Goal: Task Accomplishment & Management: Manage account settings

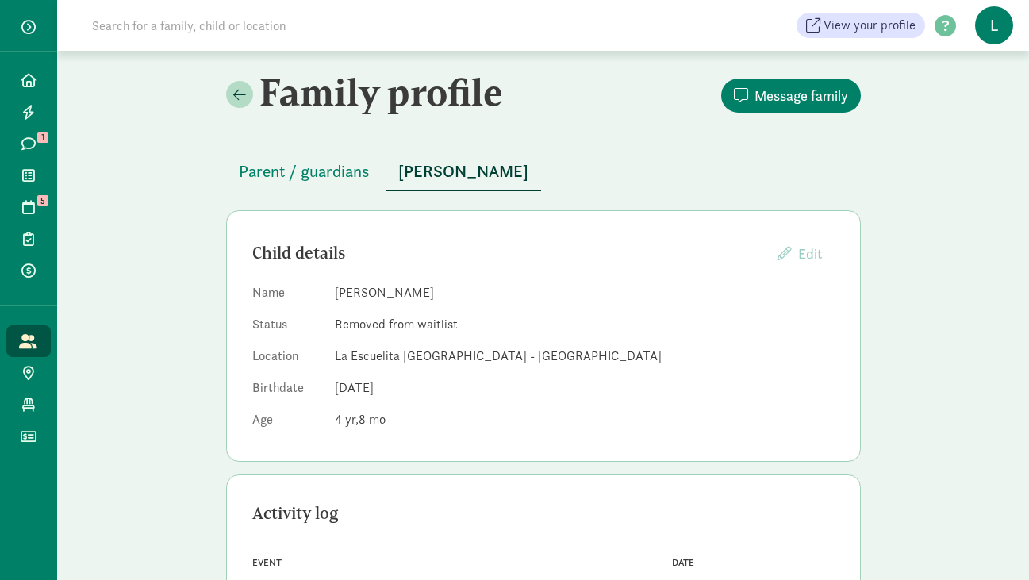
click at [224, 40] on input at bounding box center [305, 26] width 445 height 32
paste input "[PERSON_NAME]"
type input "[PERSON_NAME]"
click at [29, 81] on icon at bounding box center [29, 80] width 16 height 14
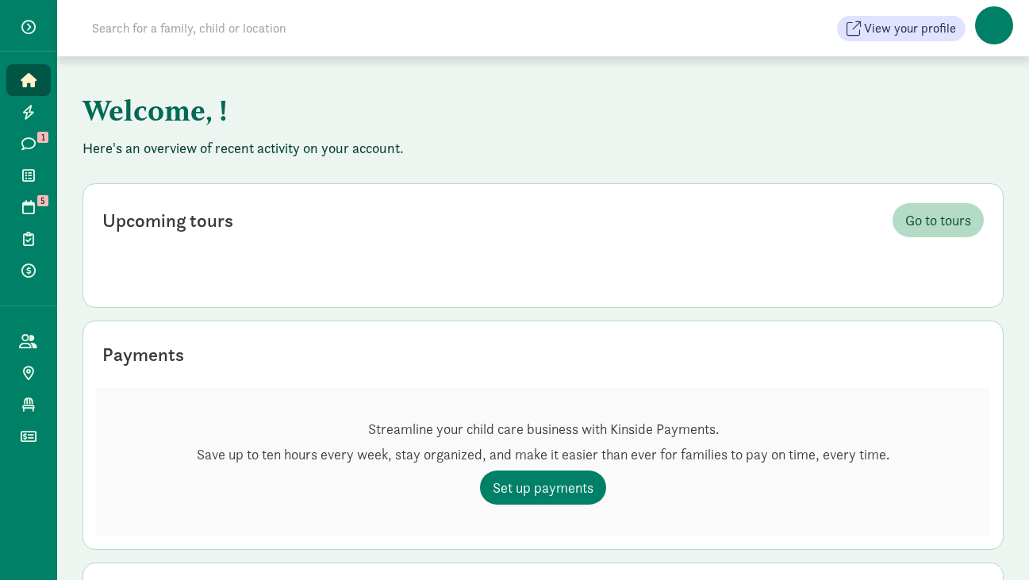
click at [167, 31] on input at bounding box center [305, 29] width 445 height 32
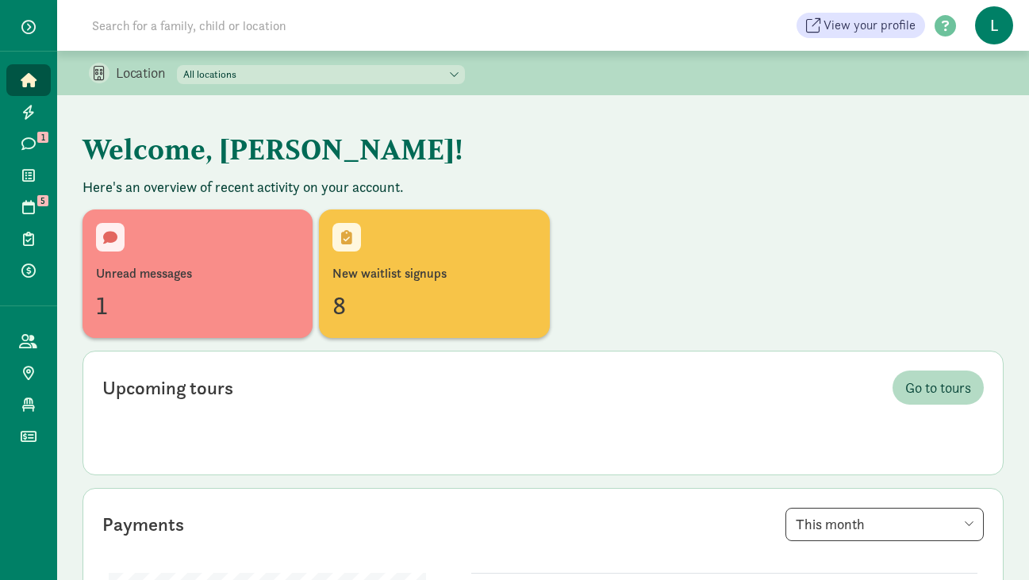
paste input "May Webster"
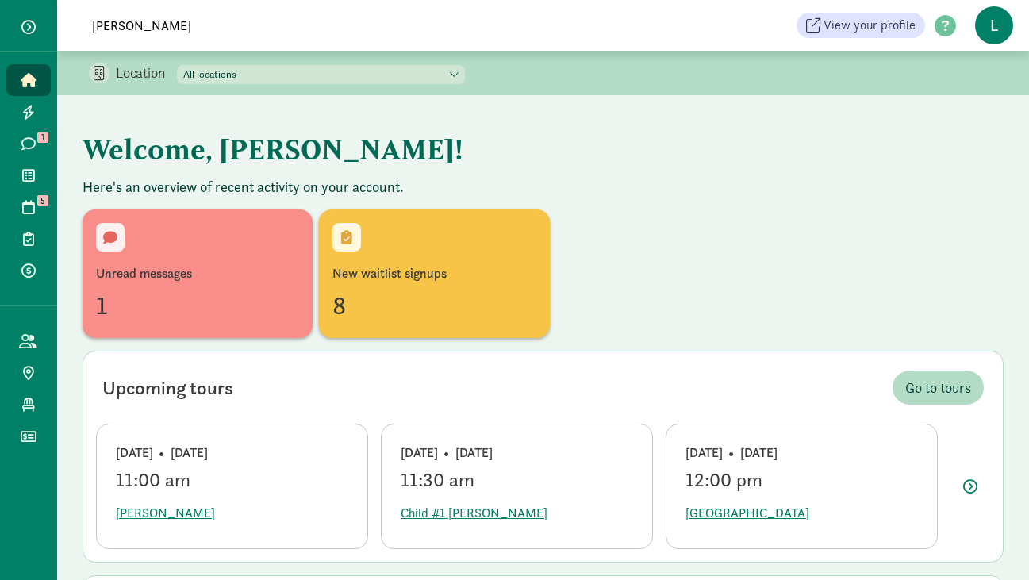
click at [117, 22] on input "[PERSON_NAME]" at bounding box center [305, 26] width 445 height 32
drag, startPoint x: 117, startPoint y: 22, endPoint x: 52, endPoint y: 22, distance: 65.9
click at [52, 22] on div "Home Leads Messages 1 Waitlist Tours 5 Enrollments Payments All families Public…" at bounding box center [514, 25] width 1029 height 51
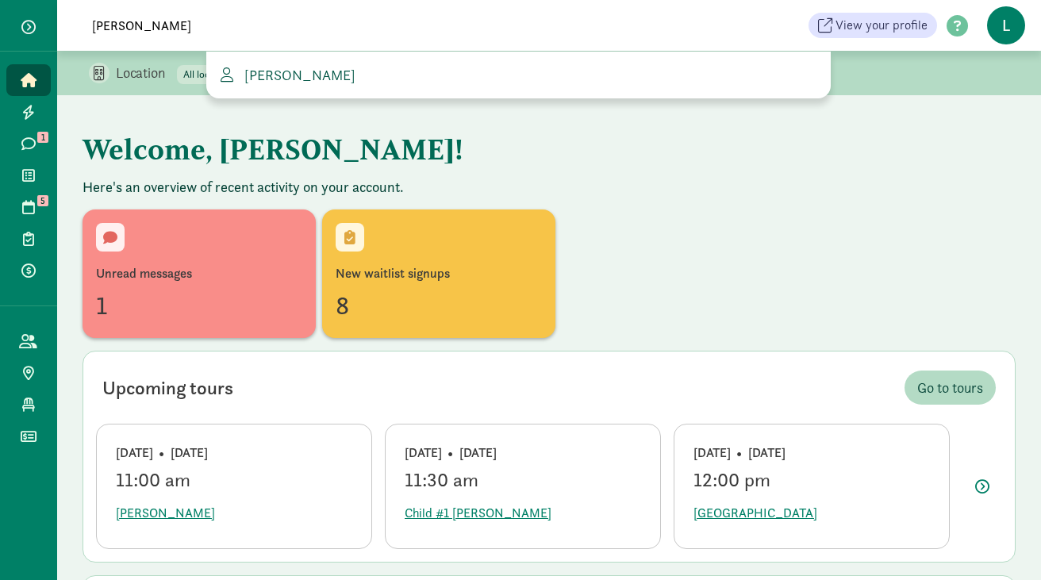
type input "webster"
click at [304, 73] on span "Sharyka Webster" at bounding box center [296, 75] width 117 height 18
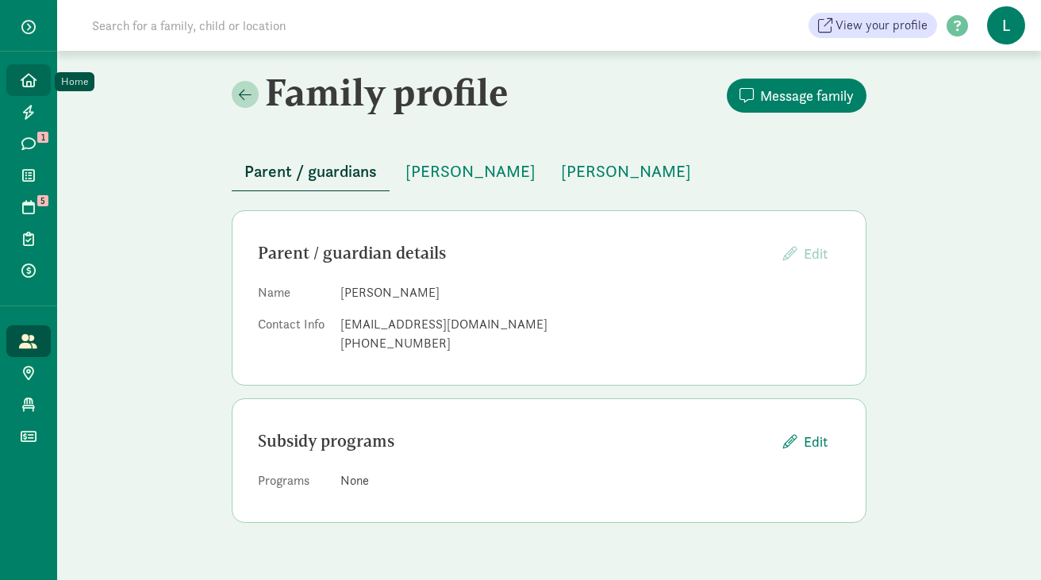
click at [37, 80] on span "Home" at bounding box center [37, 80] width 1 height 19
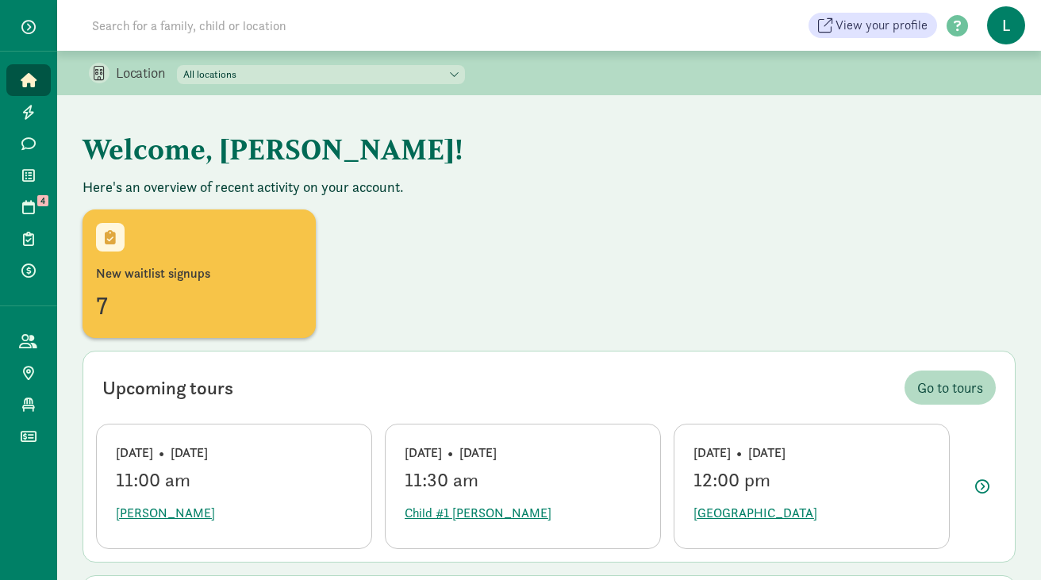
click at [114, 29] on input at bounding box center [305, 26] width 445 height 32
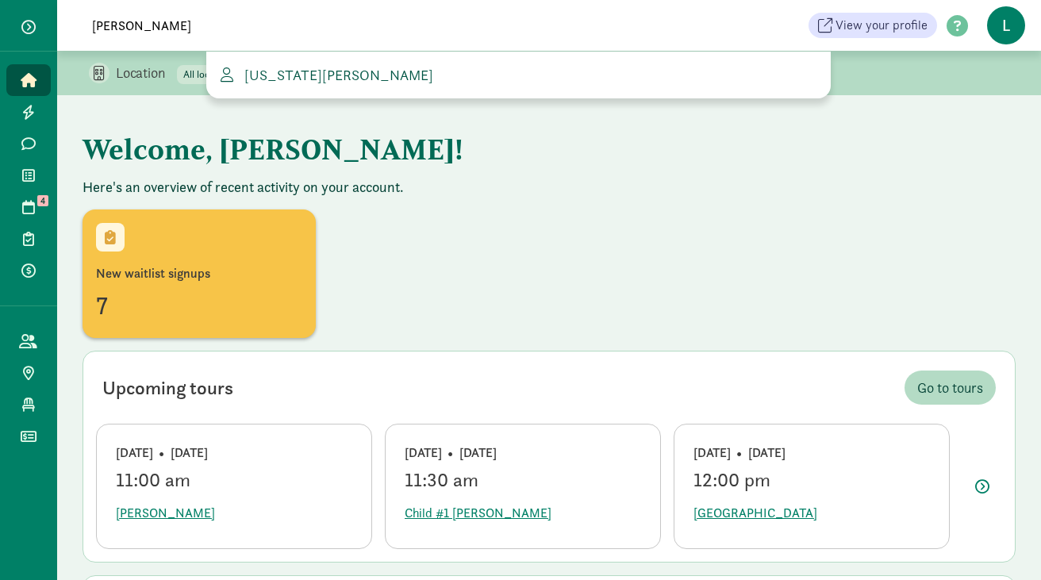
type input "[PERSON_NAME]"
click at [271, 73] on span "[US_STATE][PERSON_NAME]" at bounding box center [335, 75] width 195 height 18
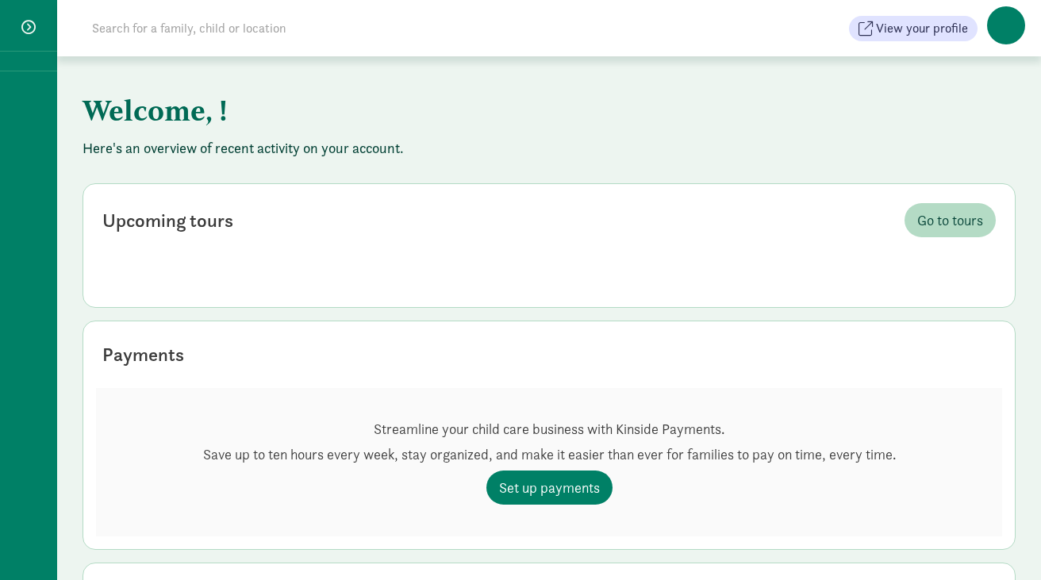
click at [190, 33] on input at bounding box center [305, 29] width 445 height 32
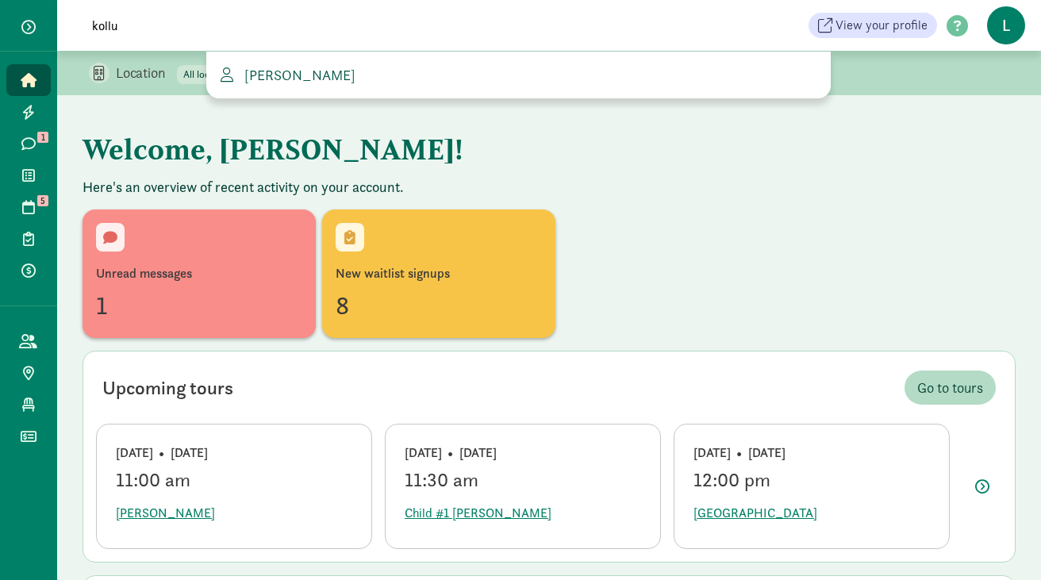
type input "kollu"
click at [322, 75] on span "[PERSON_NAME]" at bounding box center [296, 75] width 117 height 18
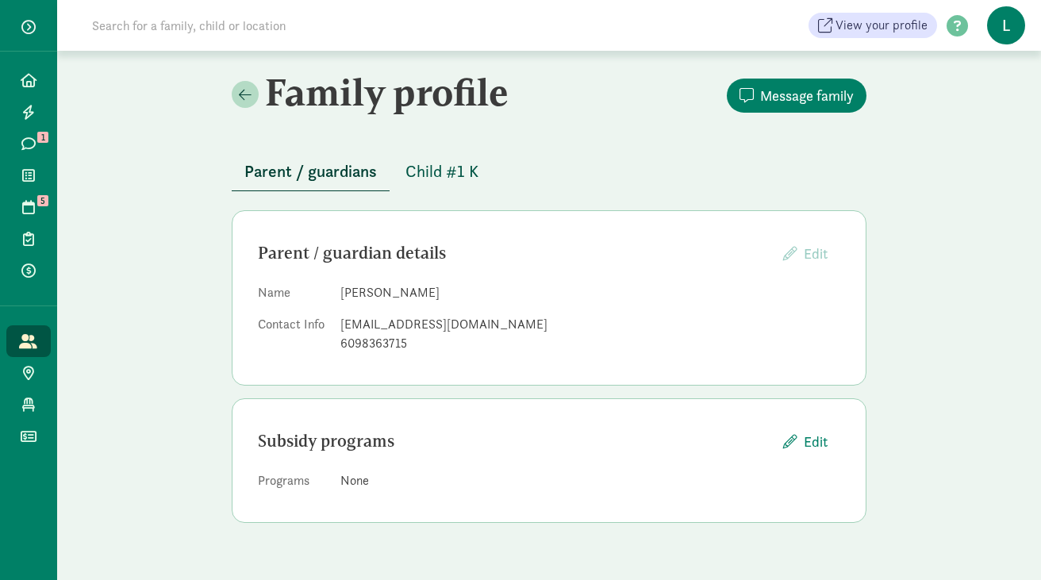
click at [443, 172] on span "Child #1 K" at bounding box center [442, 171] width 73 height 25
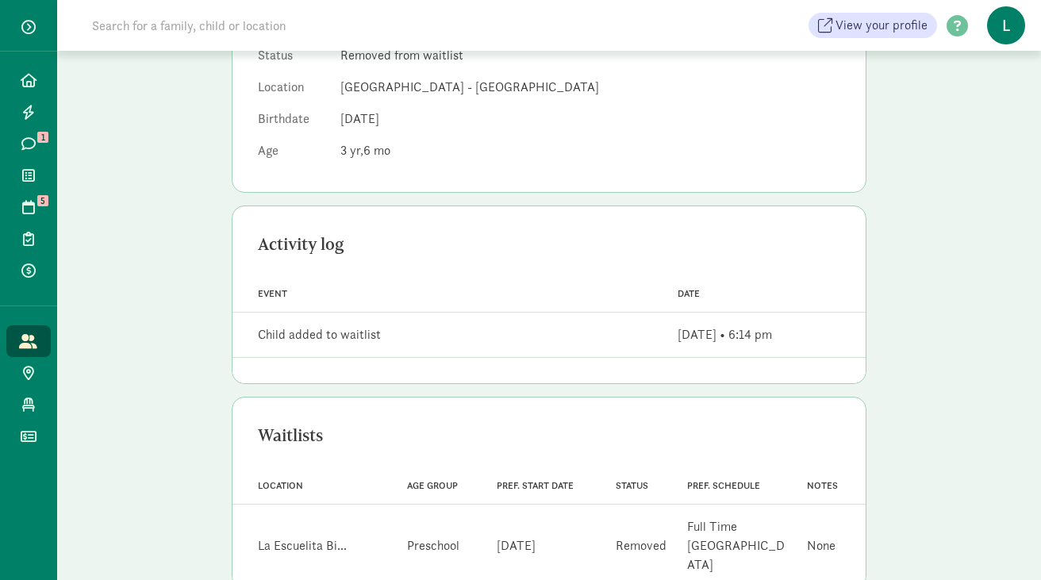
scroll to position [263, 0]
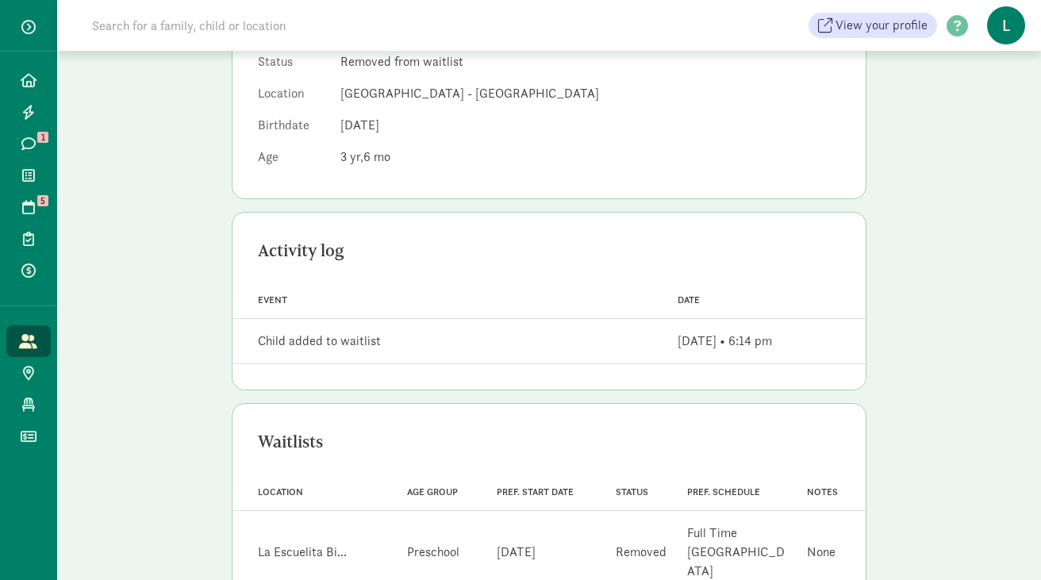
click at [213, 25] on input at bounding box center [305, 26] width 445 height 32
type input "kollu"
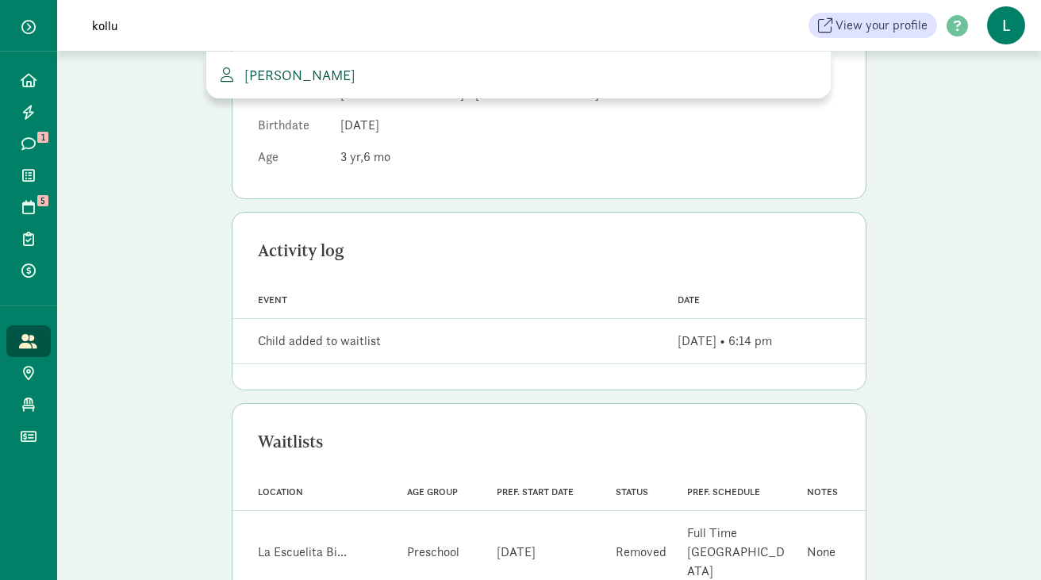
click at [286, 72] on span "[PERSON_NAME]" at bounding box center [296, 75] width 117 height 18
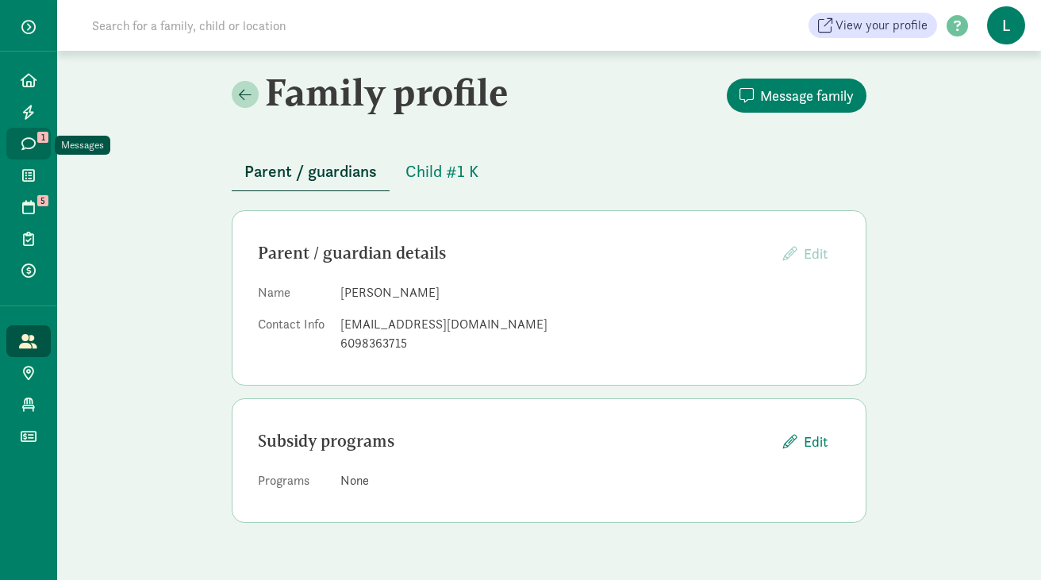
click at [41, 142] on span "1" at bounding box center [42, 137] width 11 height 11
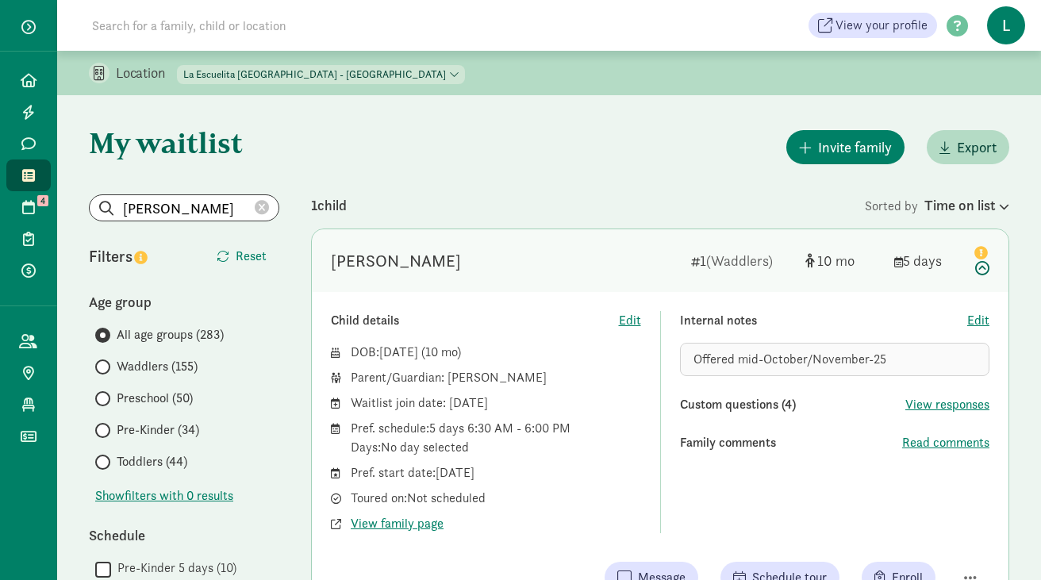
click at [236, 22] on input at bounding box center [305, 26] width 445 height 32
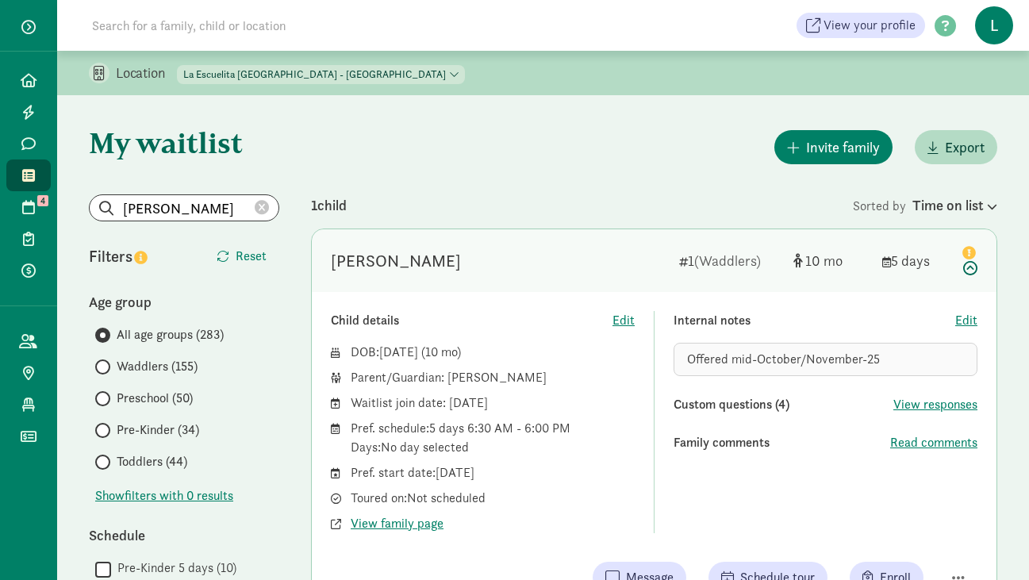
click at [380, 74] on select "La Escuelita Bilingual School - Columbia City La Escuelita Bilingual School - G…" at bounding box center [321, 74] width 288 height 19
select select "261531"
click at [178, 65] on select "La Escuelita Bilingual School - Columbia City La Escuelita Bilingual School - G…" at bounding box center [321, 74] width 288 height 19
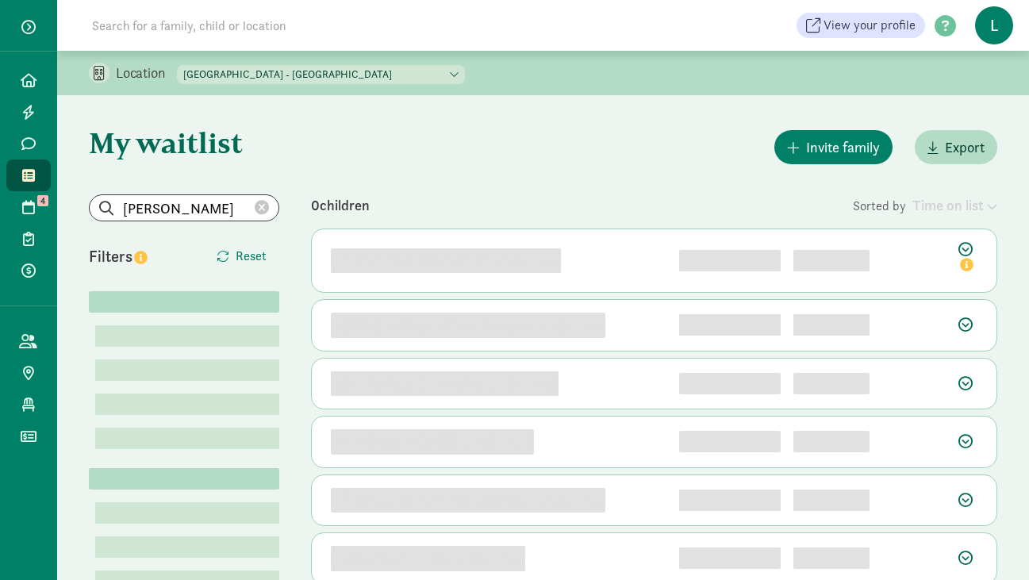
click at [263, 201] on icon at bounding box center [262, 208] width 14 height 14
click at [189, 208] on input "search" at bounding box center [184, 207] width 189 height 25
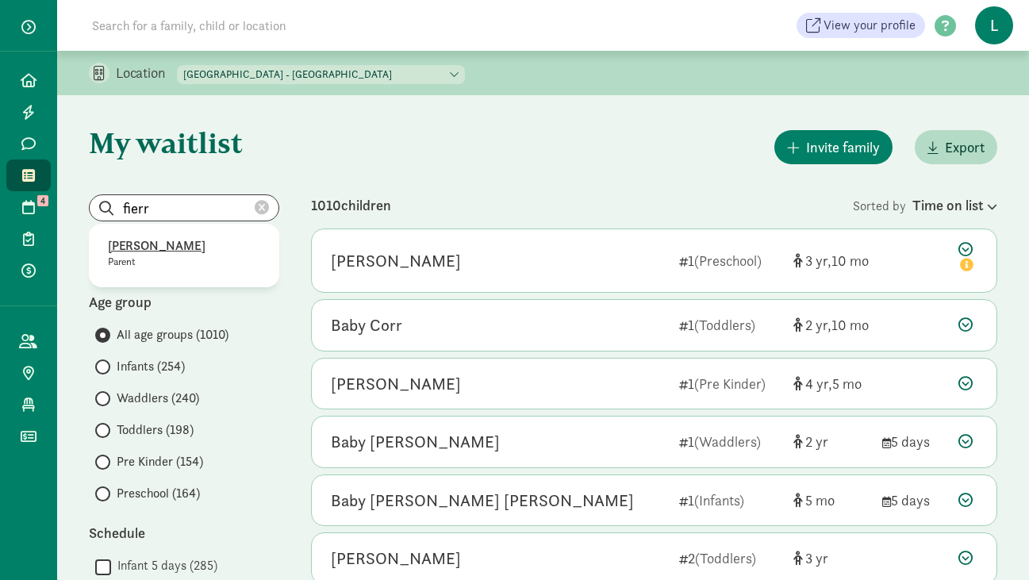
click at [154, 247] on p "Alyssa Fierro" at bounding box center [184, 246] width 152 height 19
type input "Alyssa Fierro"
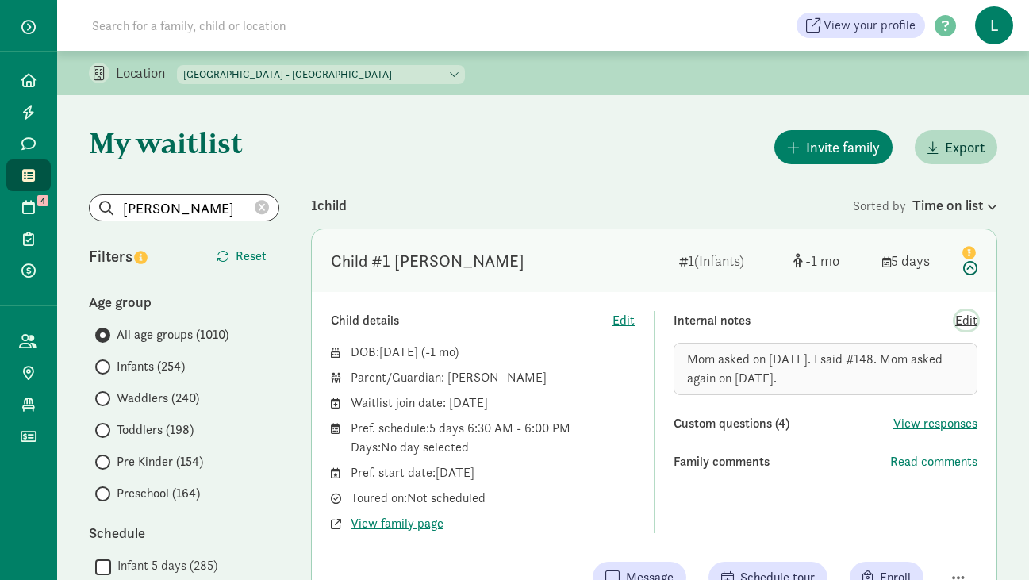
click at [971, 320] on span "Edit" at bounding box center [967, 320] width 22 height 19
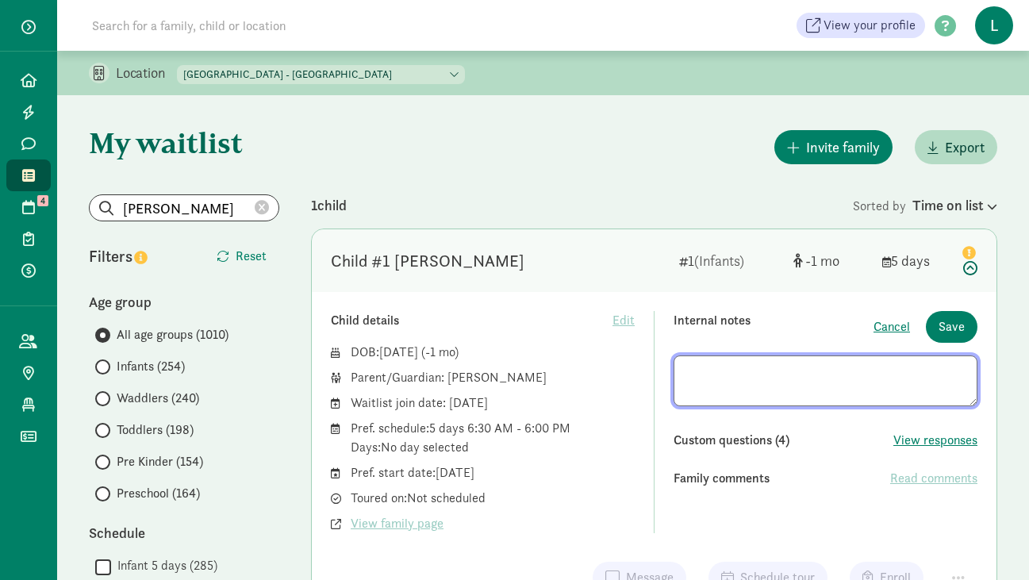
drag, startPoint x: 798, startPoint y: 390, endPoint x: 663, endPoint y: 341, distance: 143.3
click at [663, 341] on div "Child details Edit DOB: Aug 31, 2025 ( -1 ) Parent/Guardian: Alyssa Fierro Wait…" at bounding box center [654, 422] width 647 height 222
type textarea "Mom asked on 1/30/25. I said #148. Mom asked again on 3/24/25. On 8/29/25 #98."
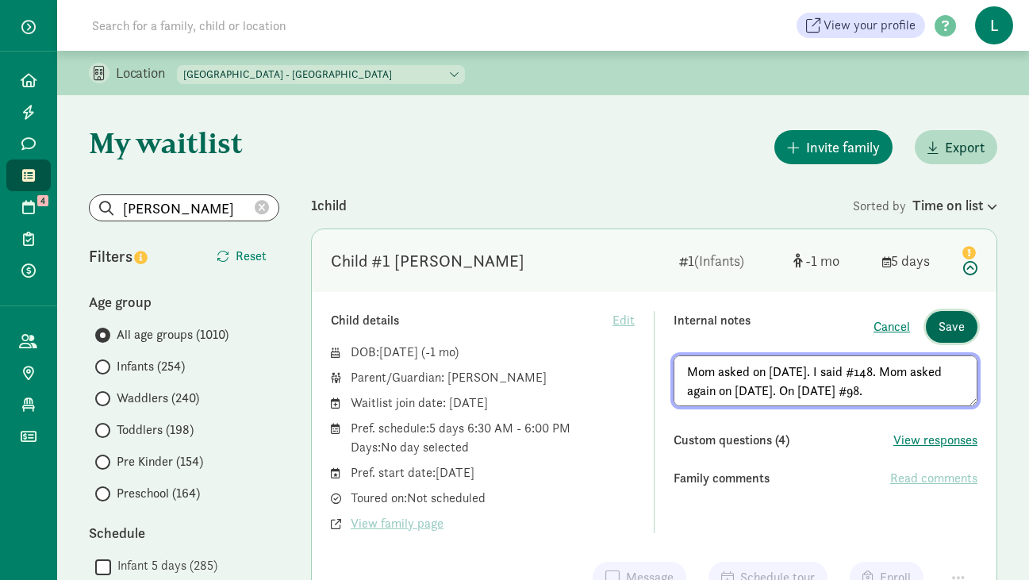
click at [952, 321] on span "Save" at bounding box center [952, 326] width 26 height 19
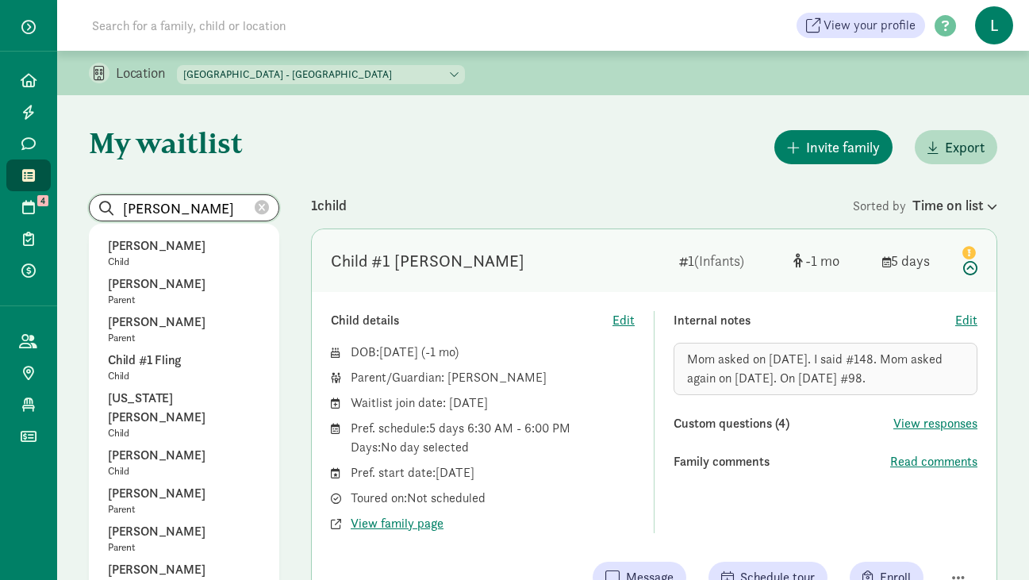
click at [222, 202] on input "Alyssa Fierro" at bounding box center [184, 207] width 189 height 25
drag, startPoint x: 222, startPoint y: 202, endPoint x: 13, endPoint y: 204, distance: 209.5
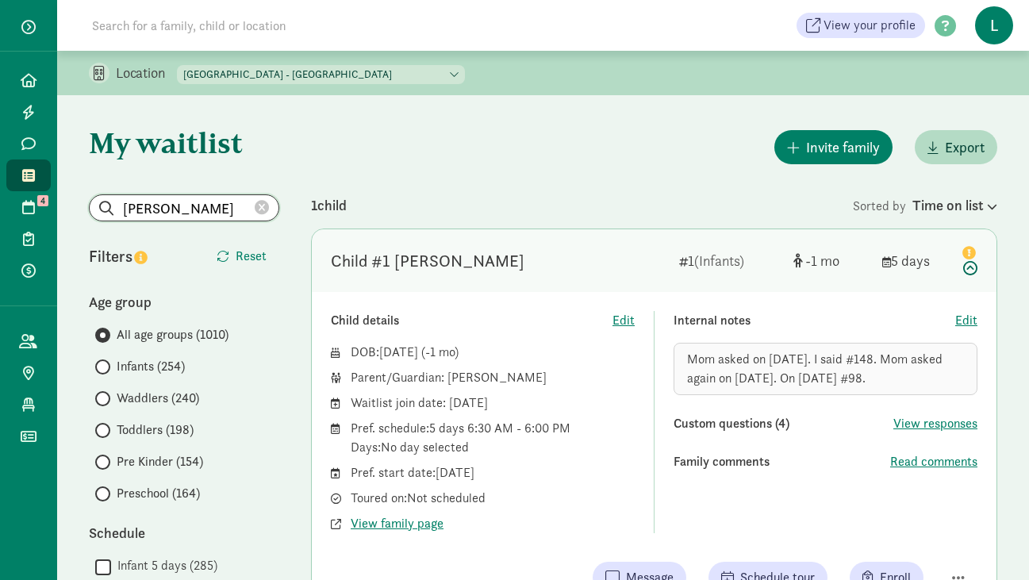
click at [123, 206] on input "fugina" at bounding box center [184, 207] width 189 height 25
click at [175, 206] on input "fugina" at bounding box center [184, 207] width 189 height 25
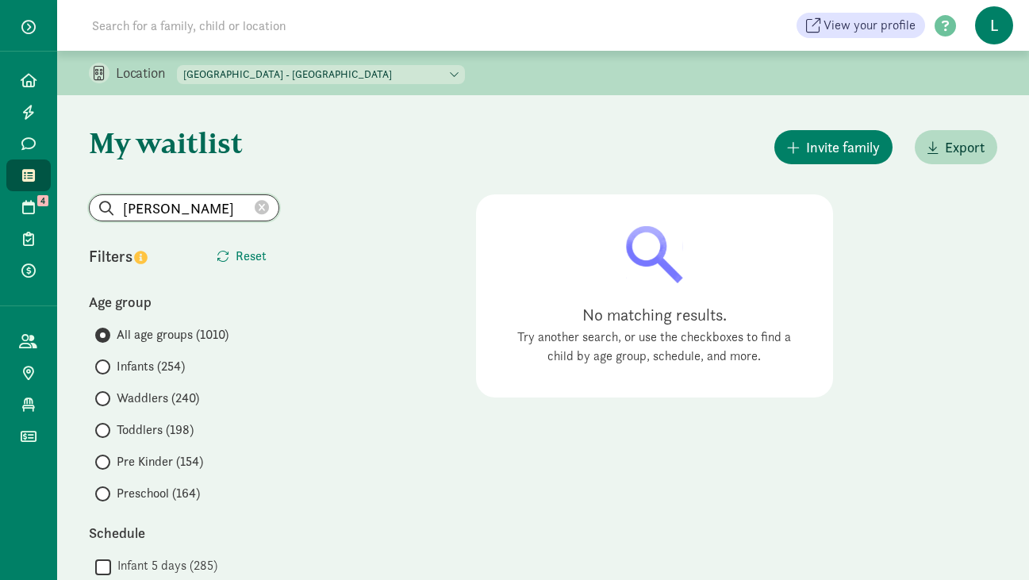
click at [213, 208] on input "fugina" at bounding box center [184, 207] width 189 height 25
type input "f"
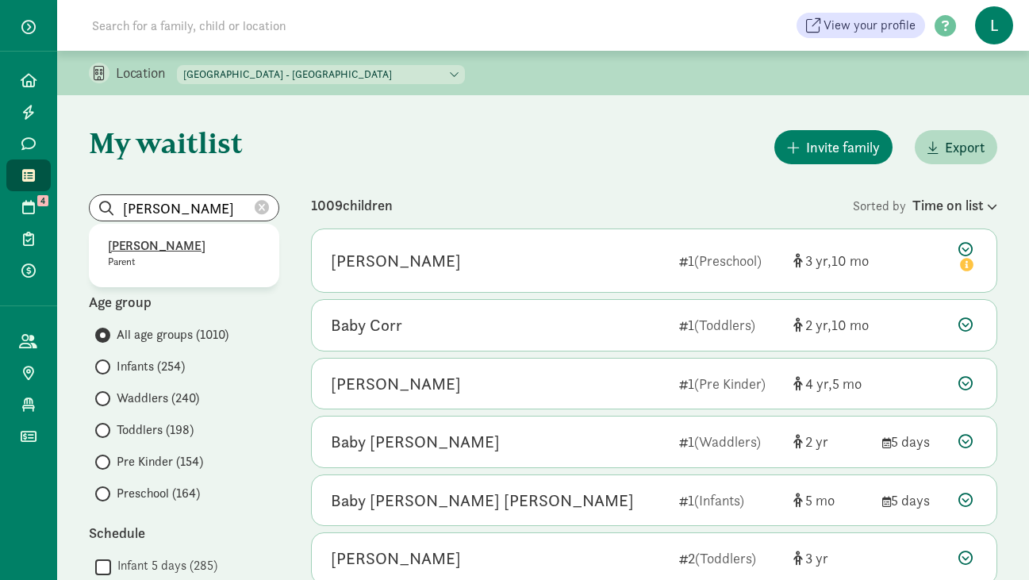
click at [175, 252] on p "Shannon Thomas" at bounding box center [184, 246] width 152 height 19
type input "Shannon Thomas"
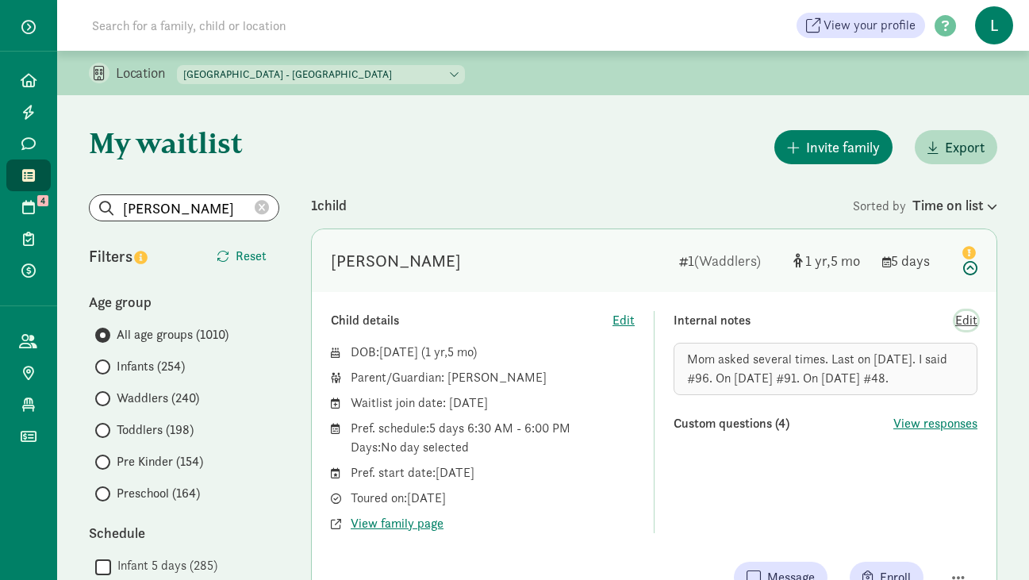
click at [971, 321] on span "Edit" at bounding box center [967, 320] width 22 height 19
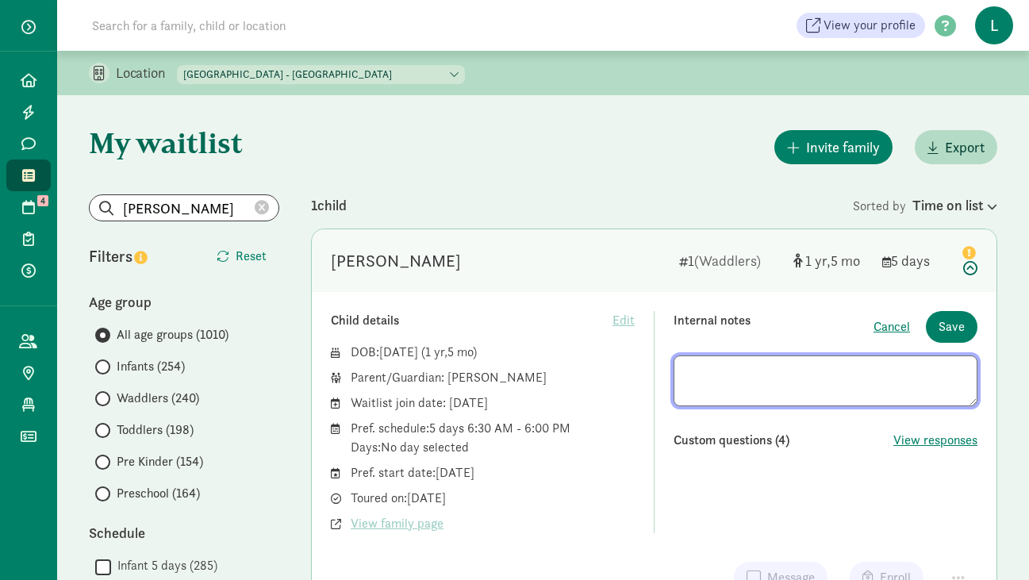
drag, startPoint x: 917, startPoint y: 393, endPoint x: 661, endPoint y: 371, distance: 257.2
click at [661, 371] on div "Child details Edit DOB: Mar 20, 2024 ( 1 5 ) Parent/Guardian: Shannon Thomas Wa…" at bounding box center [654, 422] width 647 height 222
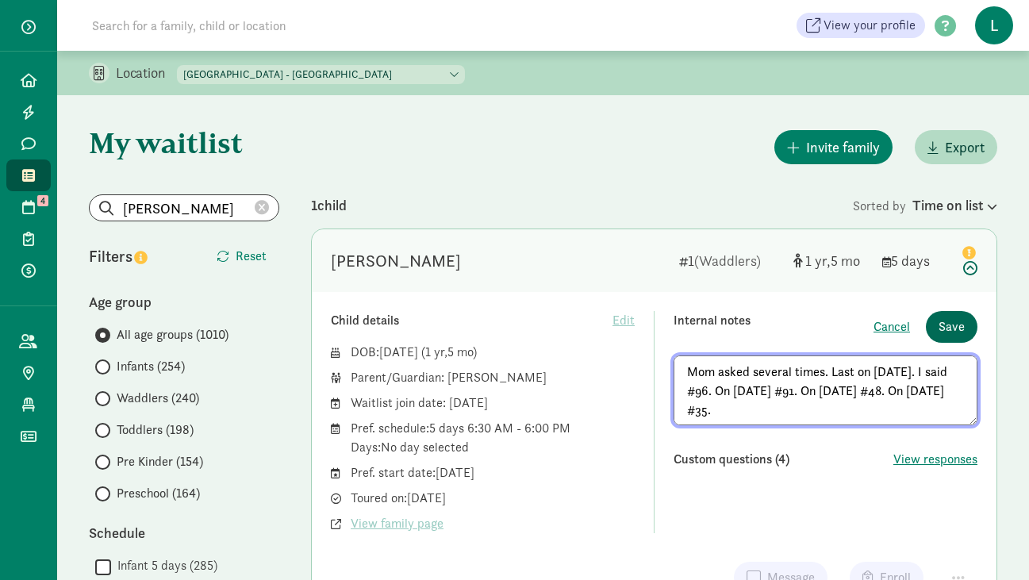
type textarea "Mom asked several times. Last on 11/20/24. I said #96. On 3/3/25 #91. On 7/2/25…"
click at [946, 329] on span "Save" at bounding box center [952, 326] width 26 height 19
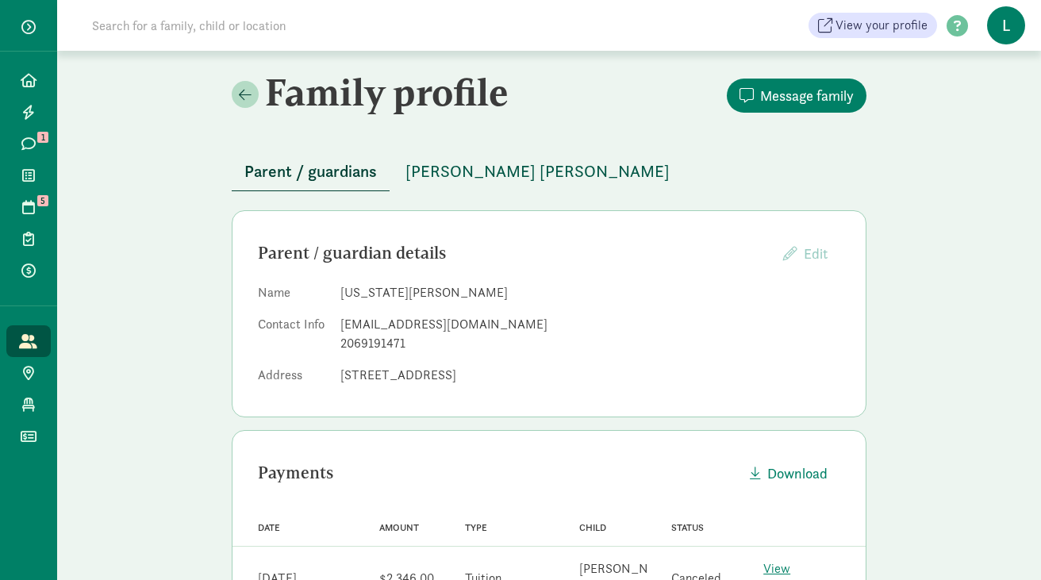
click at [463, 177] on span "[PERSON_NAME] [PERSON_NAME]" at bounding box center [538, 171] width 264 height 25
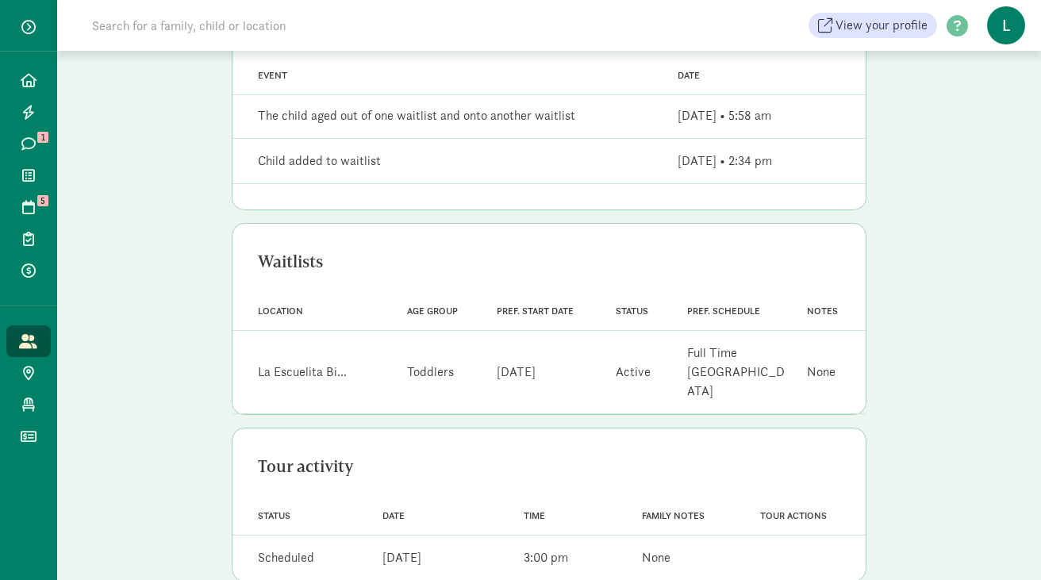
scroll to position [794, 0]
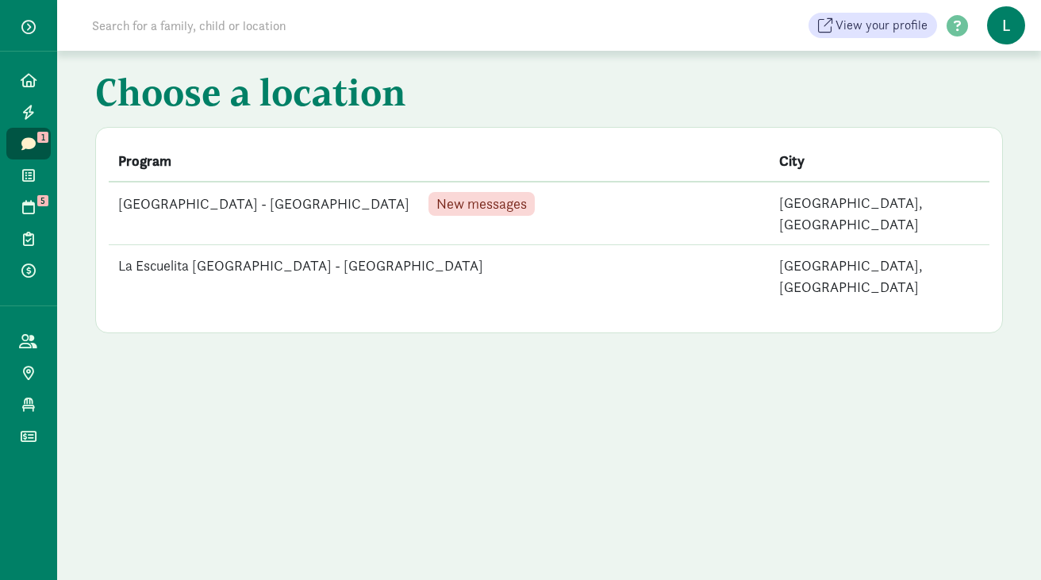
click at [324, 211] on td "La Escuelita [GEOGRAPHIC_DATA] - [GEOGRAPHIC_DATA] New messages" at bounding box center [439, 213] width 661 height 63
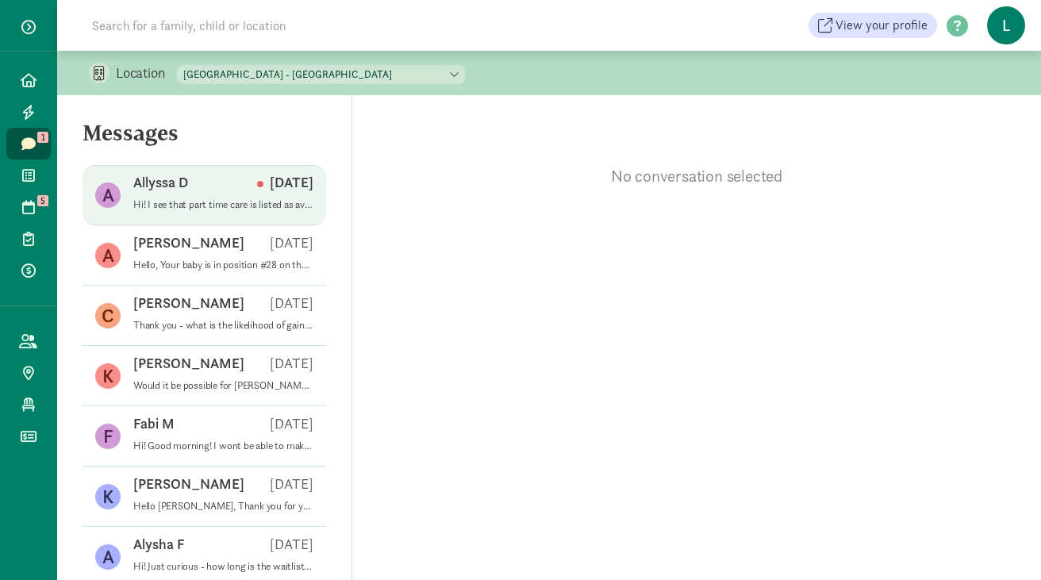
click at [247, 206] on p "Hi! I see that part time care is listed as available here. Can you please tell …" at bounding box center [223, 204] width 180 height 13
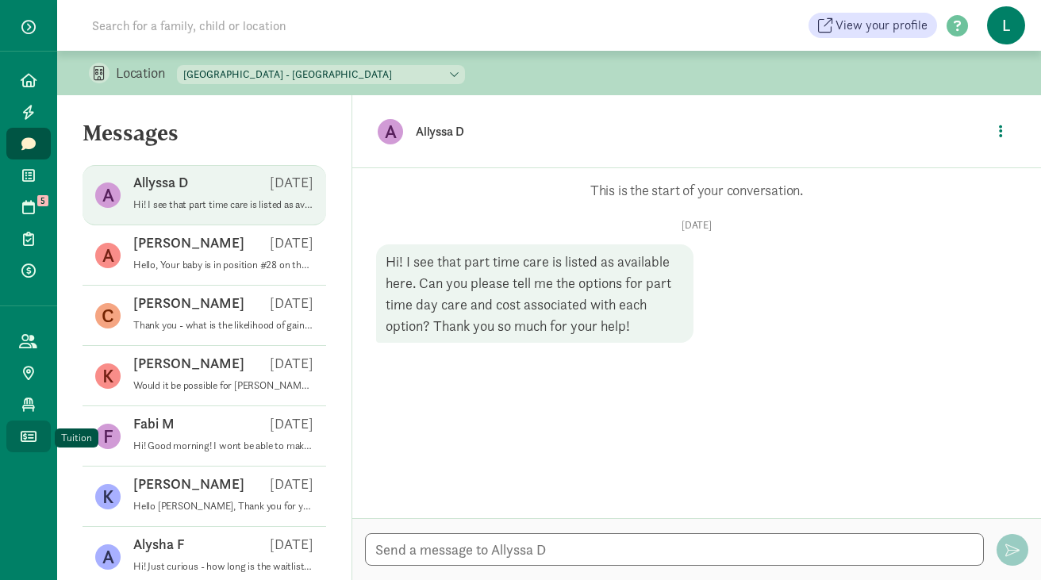
click at [29, 429] on icon at bounding box center [29, 436] width 16 height 14
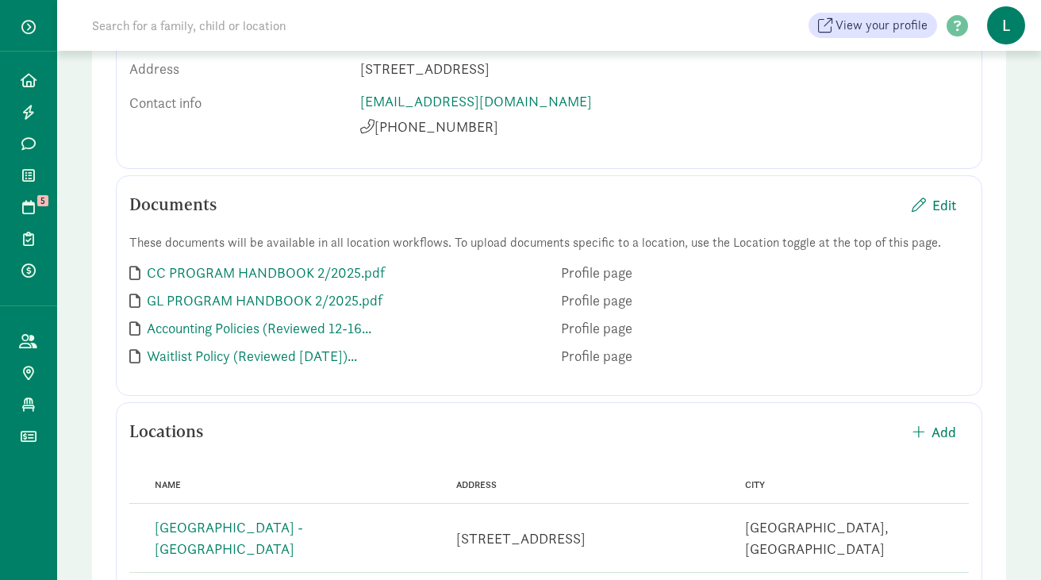
scroll to position [407, 0]
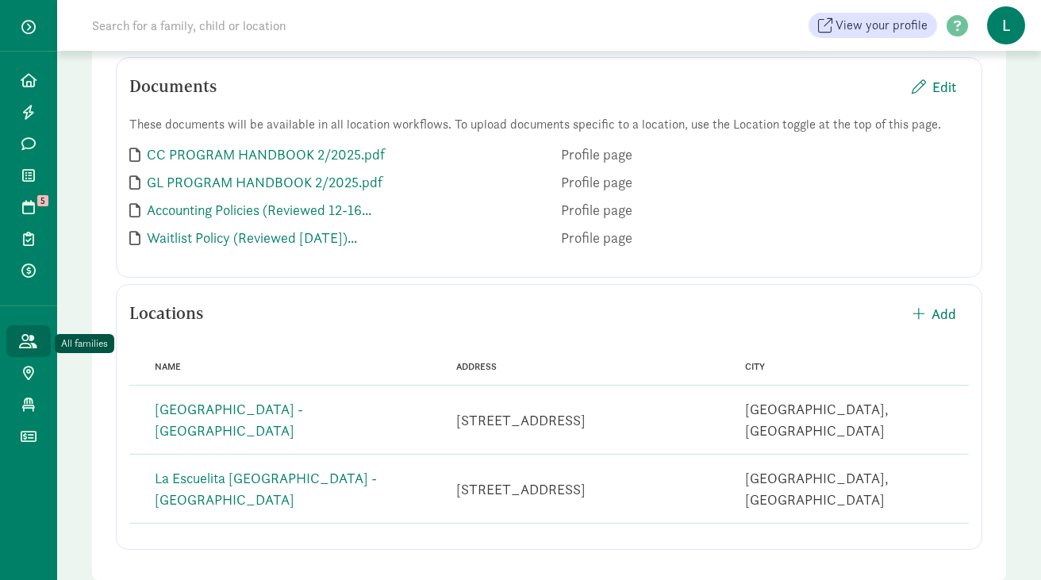
click at [30, 344] on icon at bounding box center [28, 341] width 18 height 14
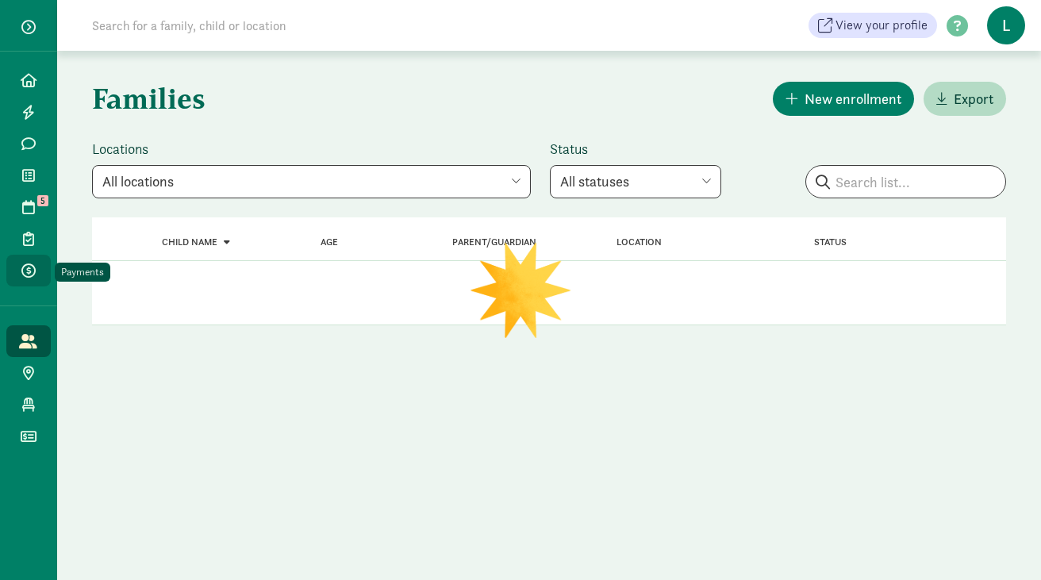
click at [22, 268] on icon at bounding box center [28, 270] width 14 height 14
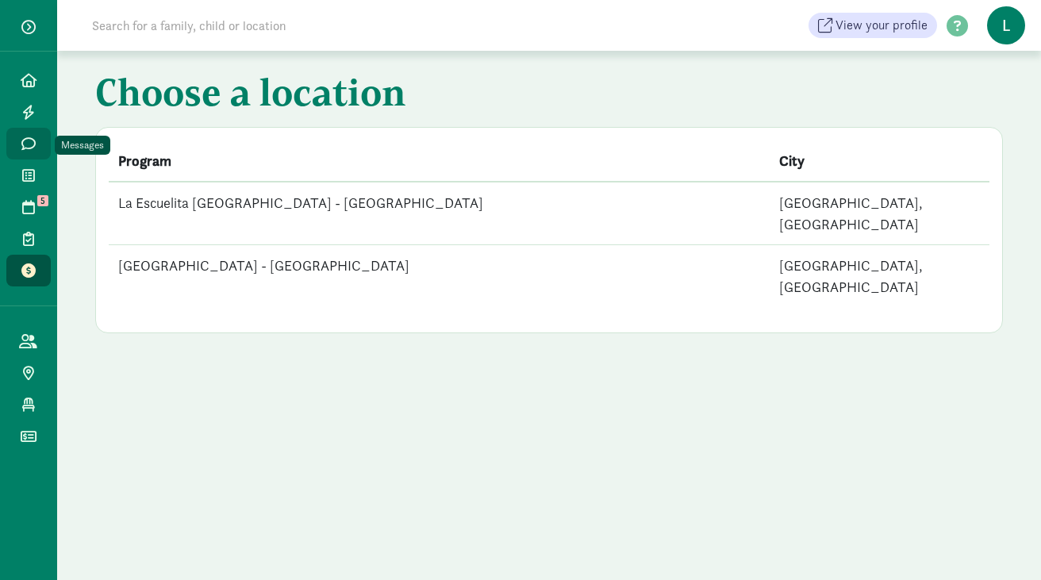
click at [30, 145] on icon at bounding box center [28, 144] width 14 height 14
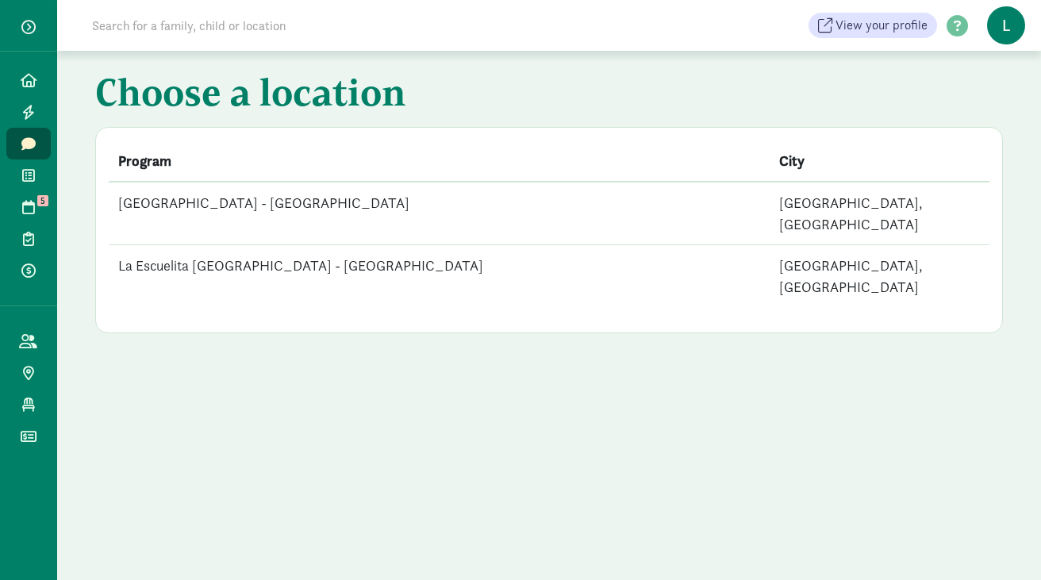
click at [333, 209] on td "[GEOGRAPHIC_DATA] - [GEOGRAPHIC_DATA]" at bounding box center [439, 213] width 661 height 63
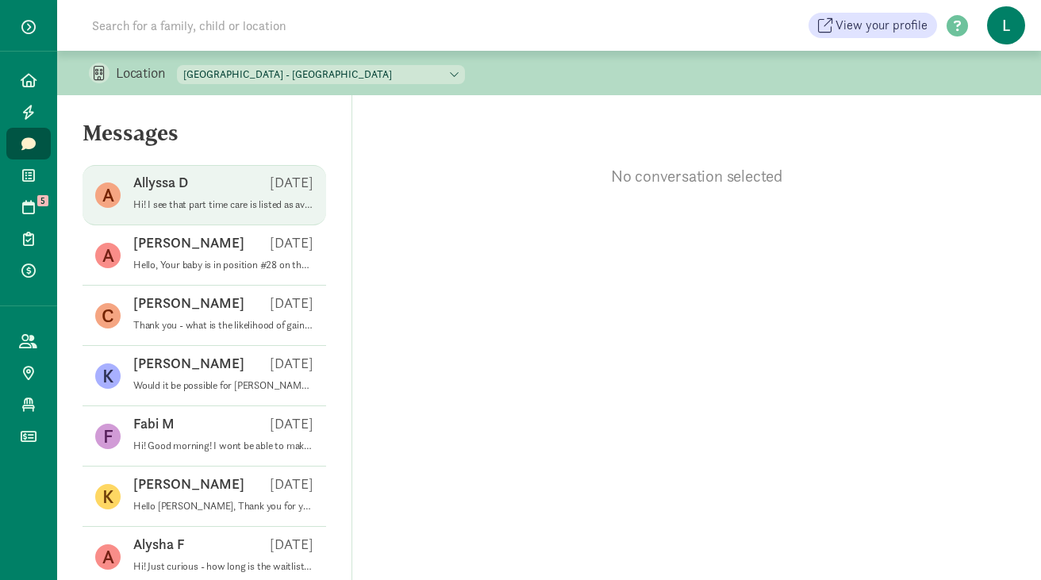
click at [242, 202] on p "Hi! I see that part time care is listed as available here. Can you please tell …" at bounding box center [223, 204] width 180 height 13
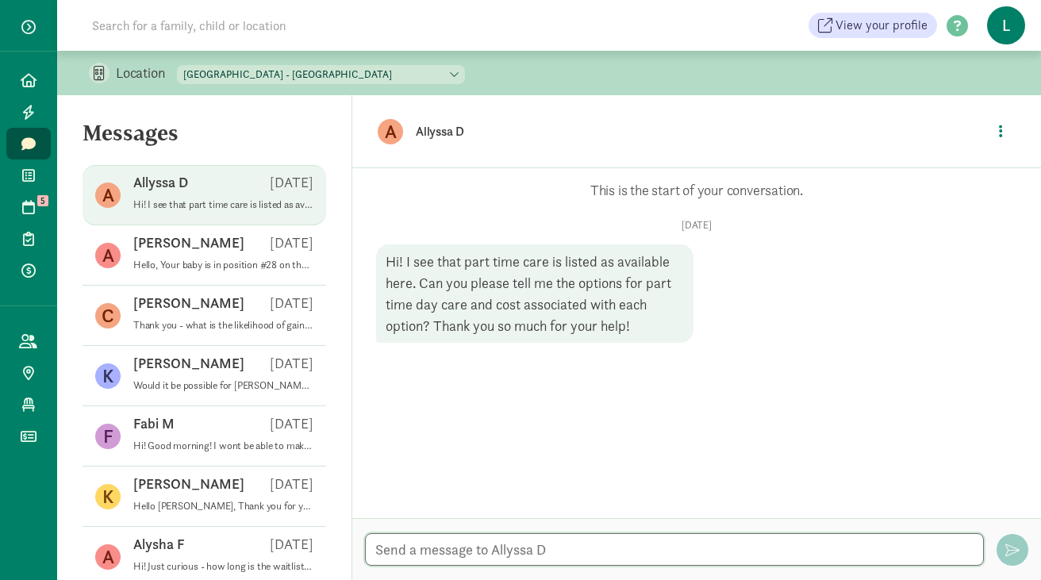
click at [494, 560] on textarea at bounding box center [674, 549] width 619 height 33
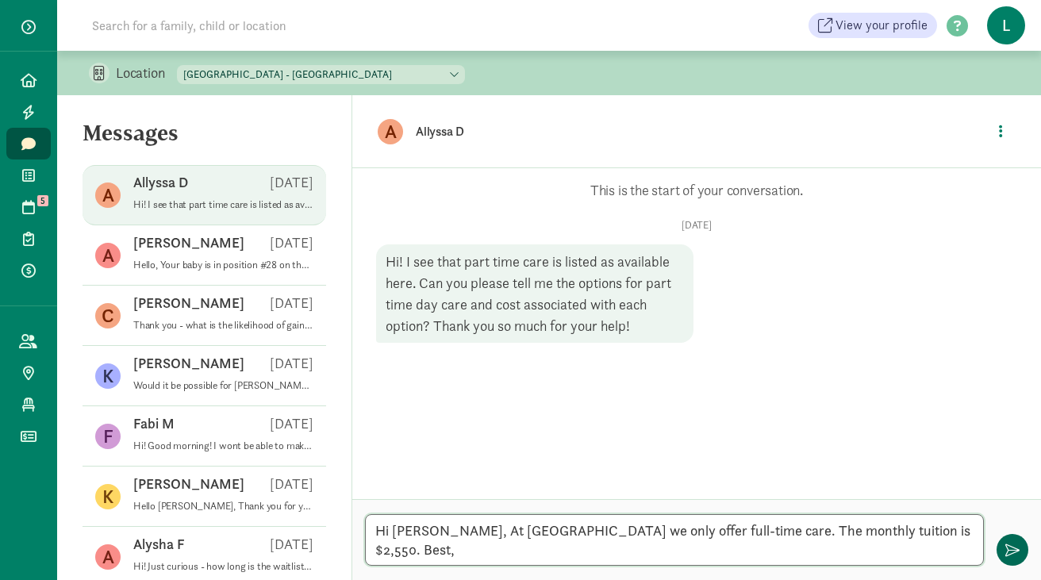
type textarea "Hi Allyssa, At La Escuelita Bilingual School we only offer full-time care. The …"
click at [1012, 547] on span "button" at bounding box center [1013, 550] width 14 height 14
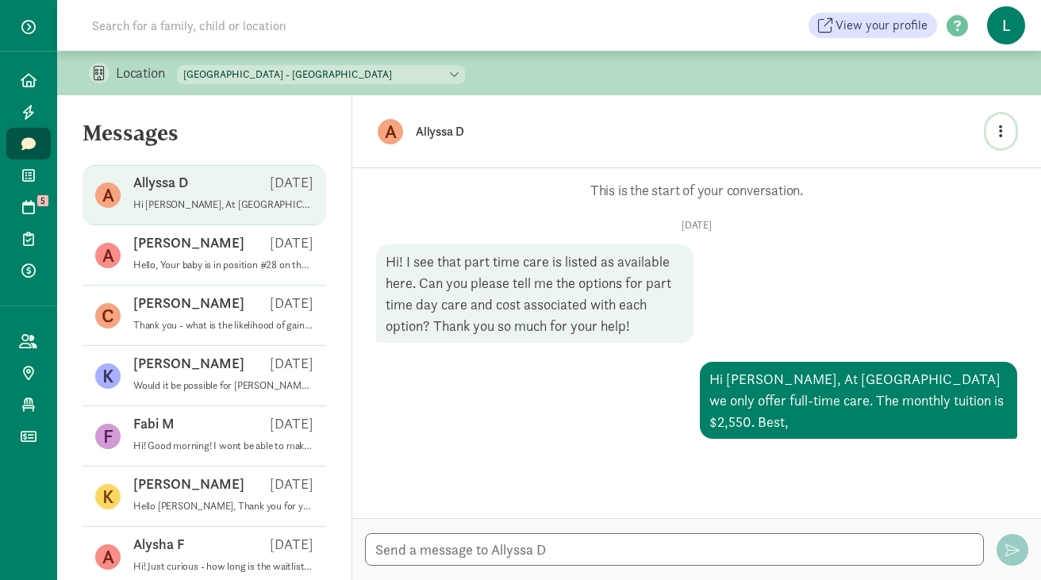
click at [997, 126] on button "button" at bounding box center [1000, 131] width 29 height 34
click at [647, 128] on p "Allyssa D" at bounding box center [666, 132] width 500 height 22
click at [457, 126] on p "Allyssa D" at bounding box center [666, 132] width 500 height 22
click at [998, 127] on button "button" at bounding box center [1000, 131] width 29 height 34
click at [648, 154] on div "A Allyssa D Enroll" at bounding box center [696, 131] width 689 height 72
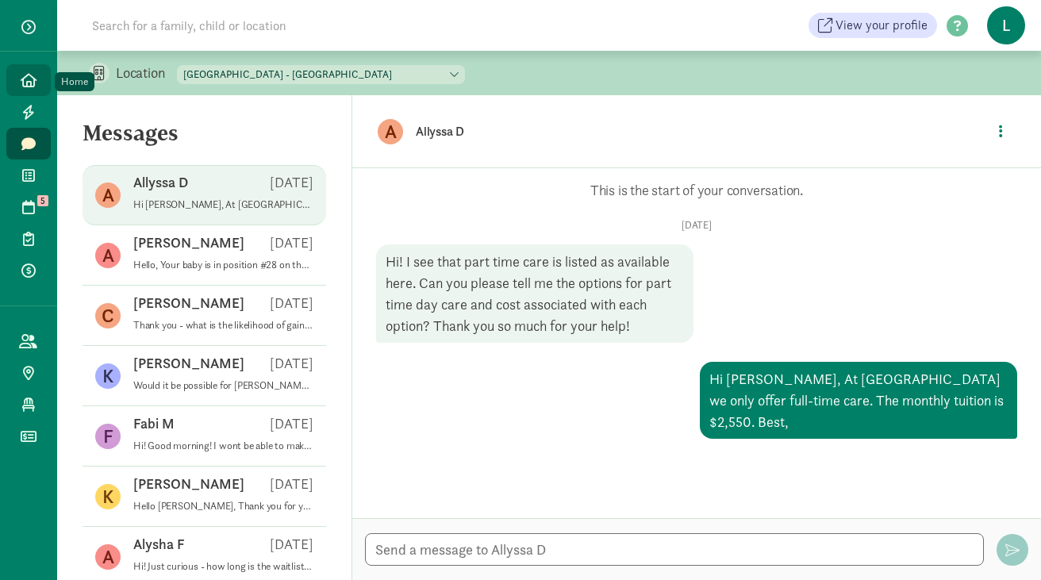
click at [25, 71] on link "Home" at bounding box center [28, 80] width 44 height 32
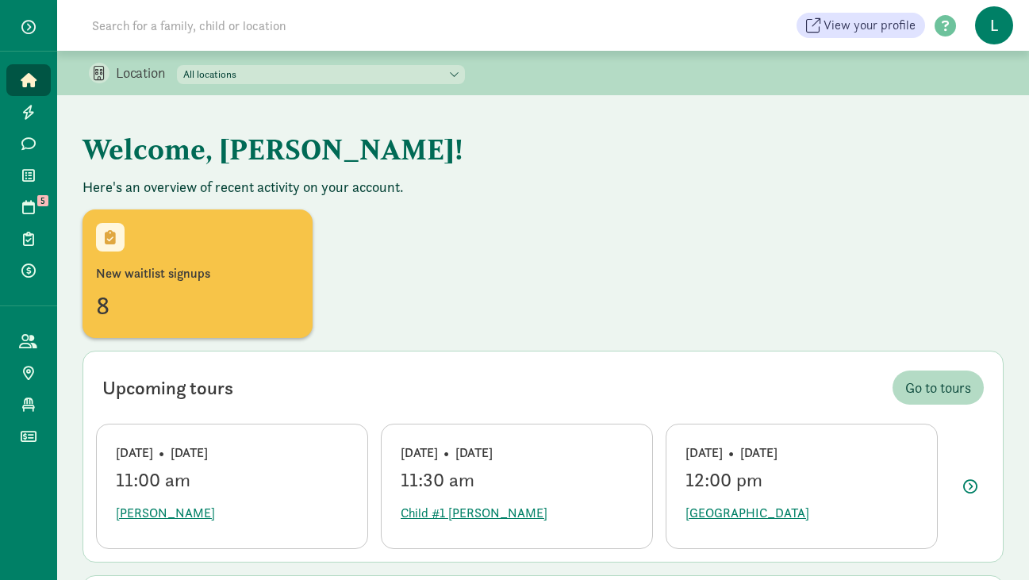
click at [165, 22] on input at bounding box center [305, 26] width 445 height 32
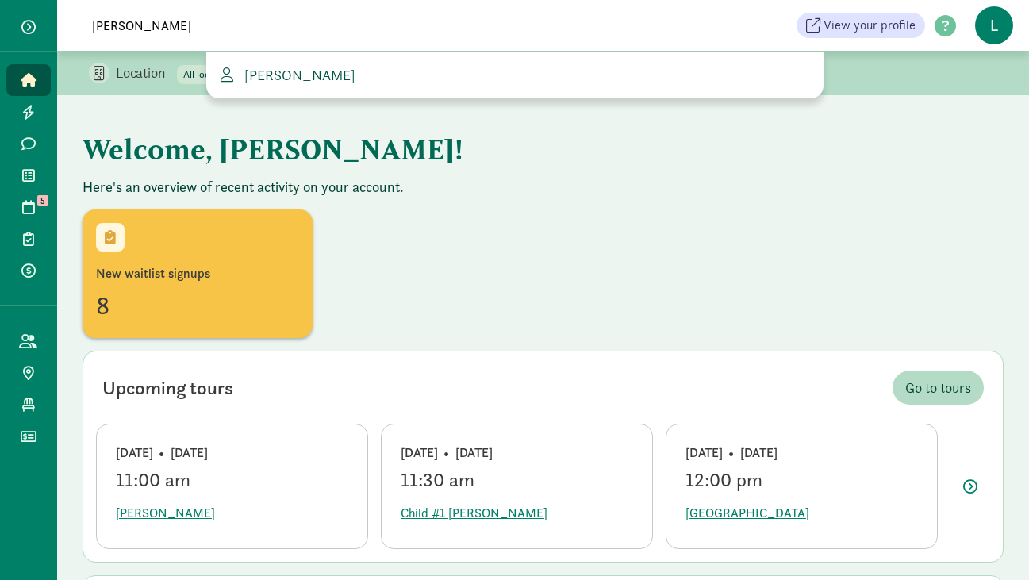
type input "fierro"
click at [316, 79] on span "Alyssa Fierro" at bounding box center [296, 75] width 117 height 18
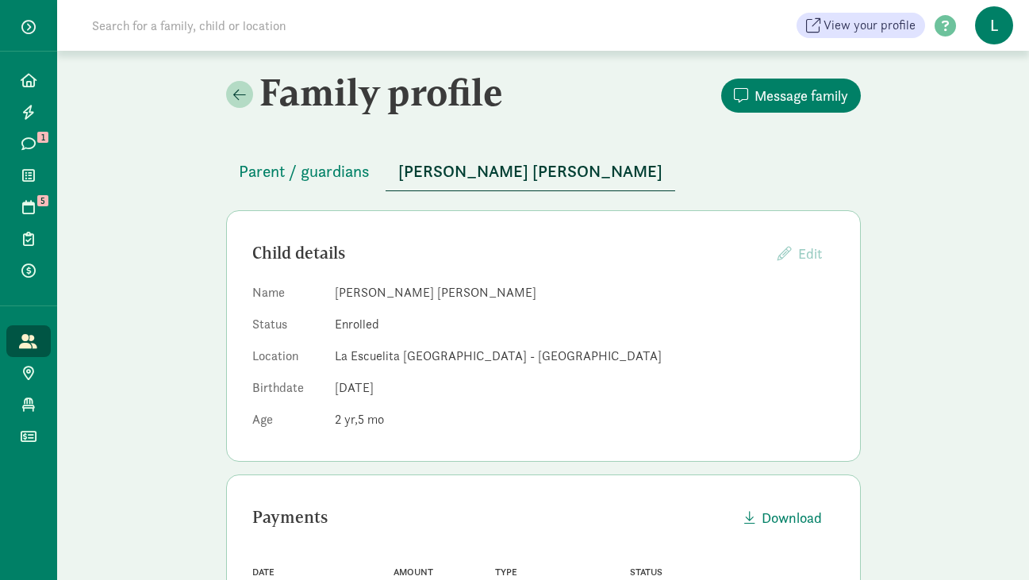
scroll to position [794, 0]
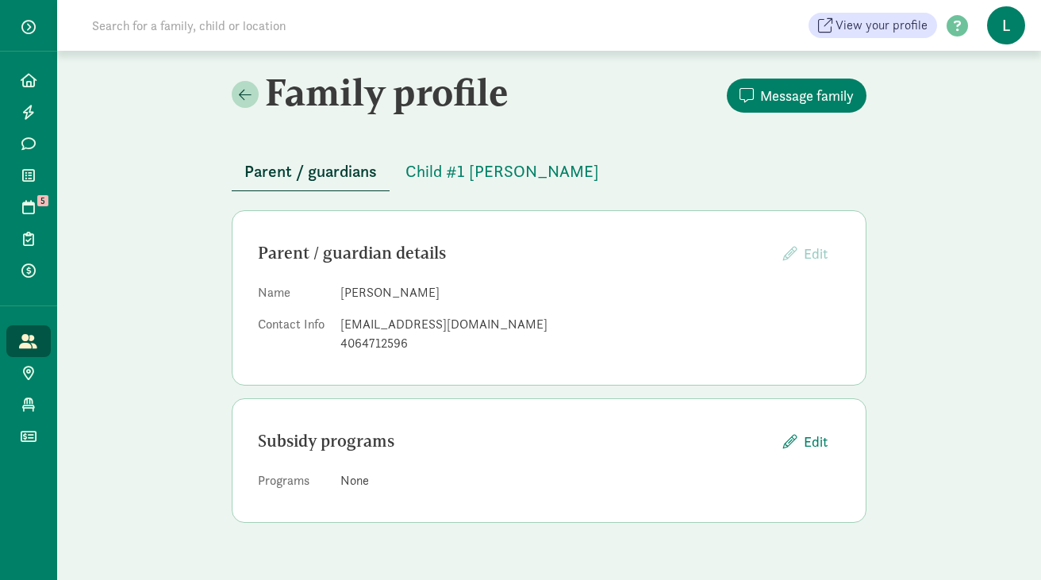
click at [182, 36] on input at bounding box center [305, 26] width 445 height 32
drag, startPoint x: 92, startPoint y: 20, endPoint x: 11, endPoint y: 20, distance: 80.9
click at [11, 20] on div "Home Leads Messages Waitlist Tours 5 Enrollments Payments All families Public p…" at bounding box center [520, 25] width 1041 height 51
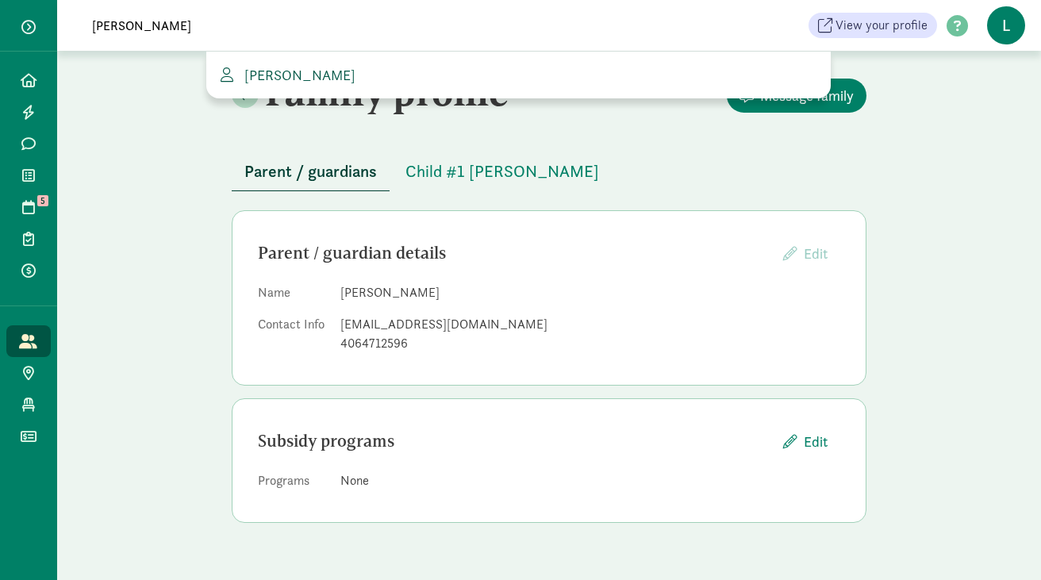
type input "shannon t"
click at [283, 67] on span "Shannon Thomas" at bounding box center [296, 75] width 117 height 18
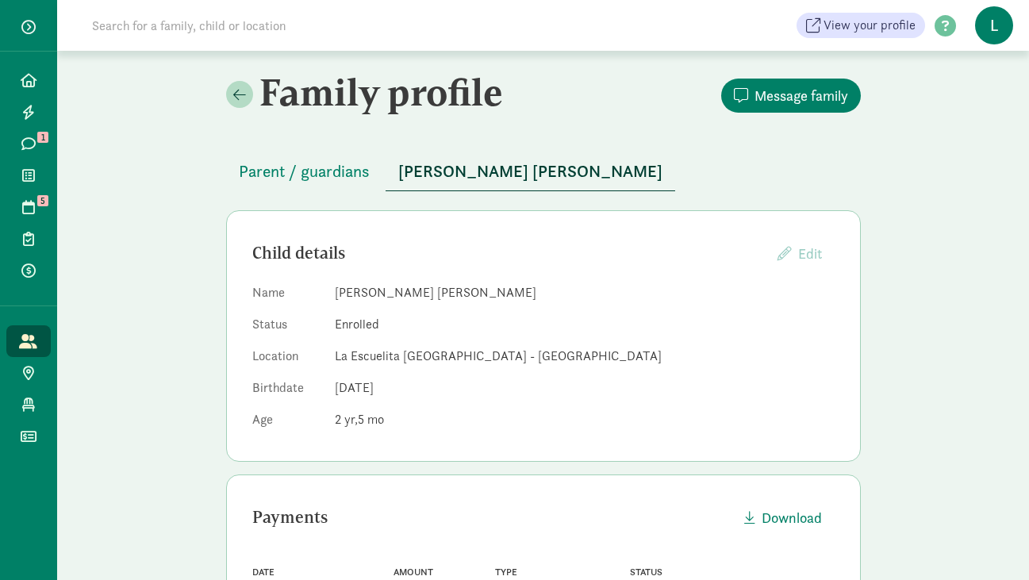
click at [205, 21] on input at bounding box center [305, 26] width 445 height 32
paste input "Ben Hills"
type input "Ben Hills"
click at [37, 83] on span "Home" at bounding box center [37, 80] width 1 height 19
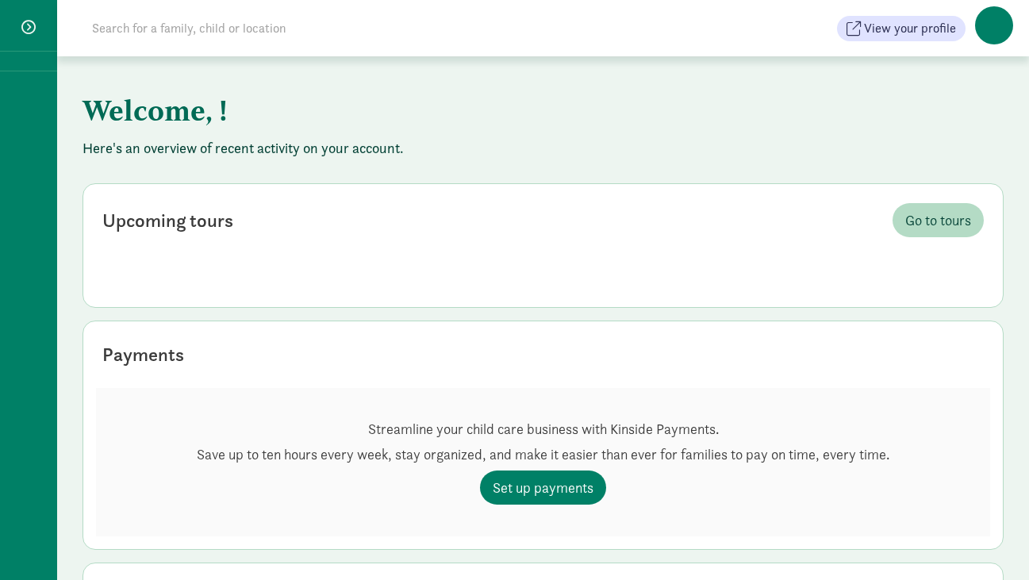
click at [158, 30] on input at bounding box center [305, 29] width 445 height 32
paste input "[PERSON_NAME]"
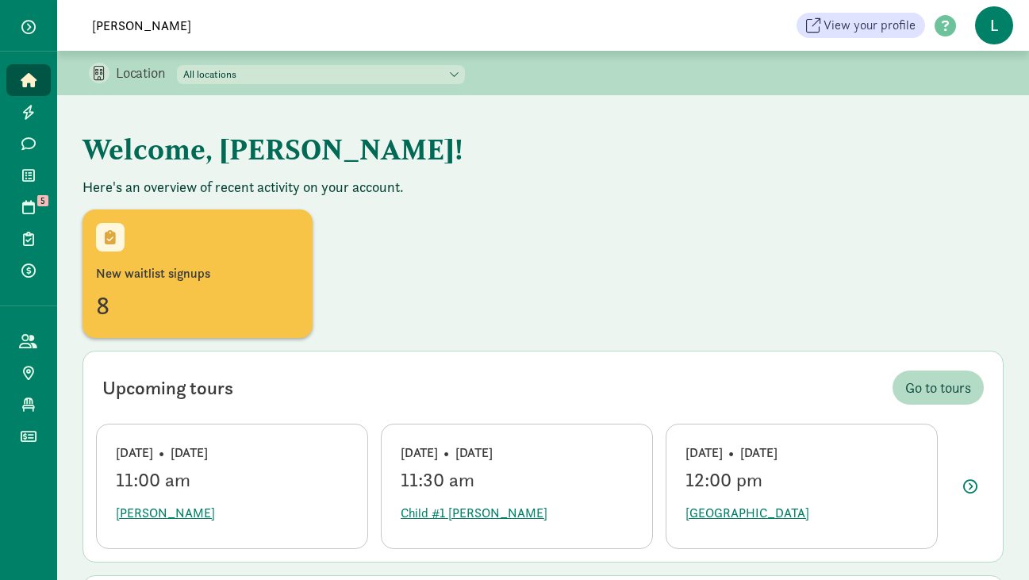
type input "[PERSON_NAME]"
click at [31, 198] on link "Tours 5" at bounding box center [28, 207] width 44 height 32
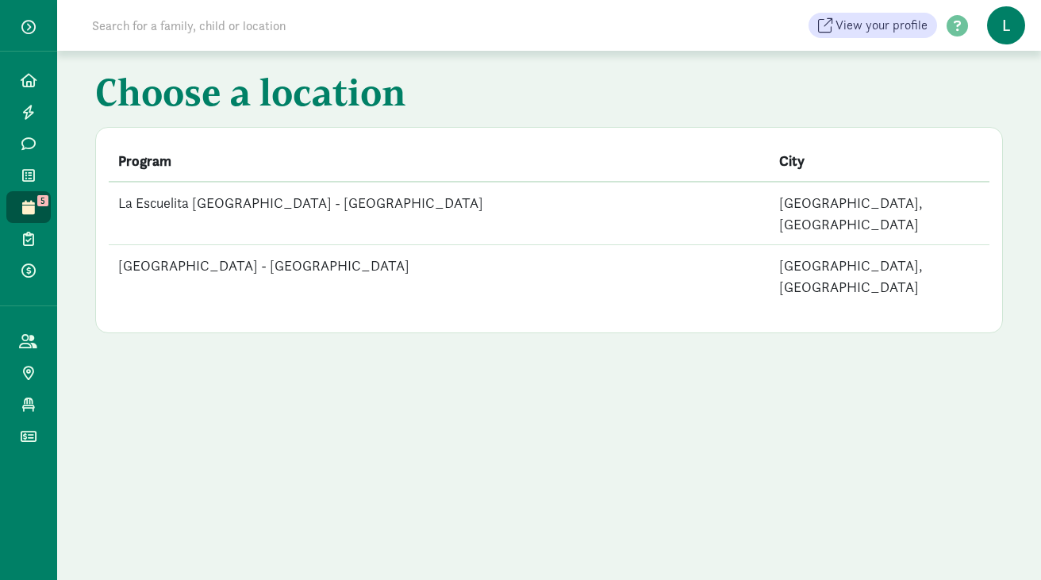
click at [352, 203] on td "La Escuelita [GEOGRAPHIC_DATA] - [GEOGRAPHIC_DATA]" at bounding box center [439, 213] width 661 height 63
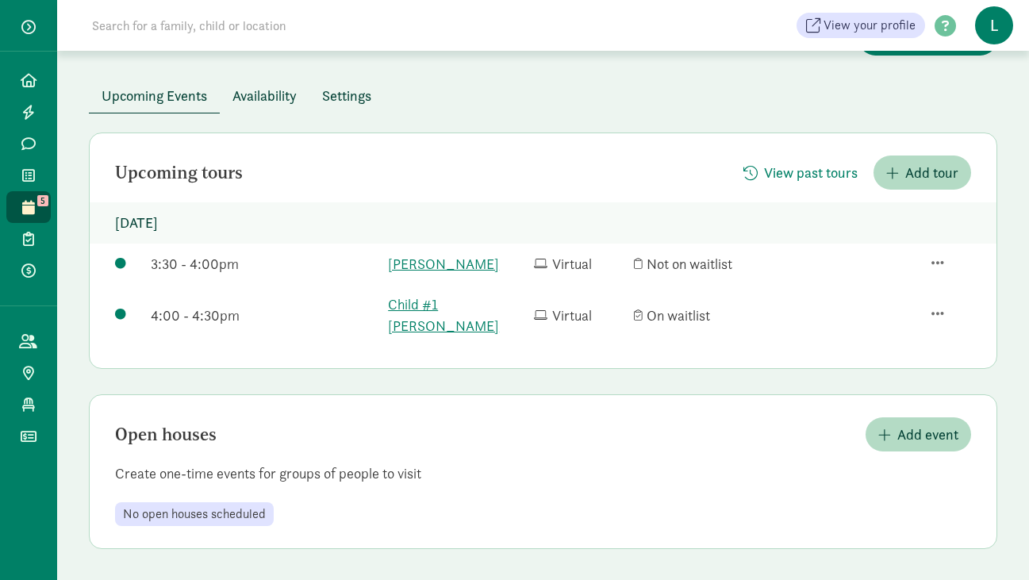
scroll to position [106, 0]
click at [363, 96] on span "Settings" at bounding box center [346, 94] width 49 height 21
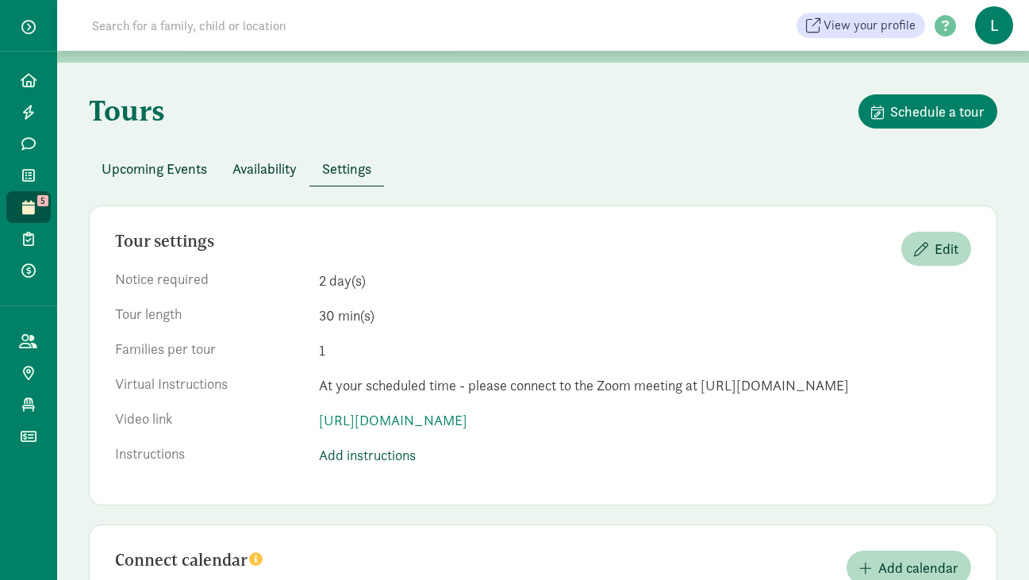
scroll to position [25, 0]
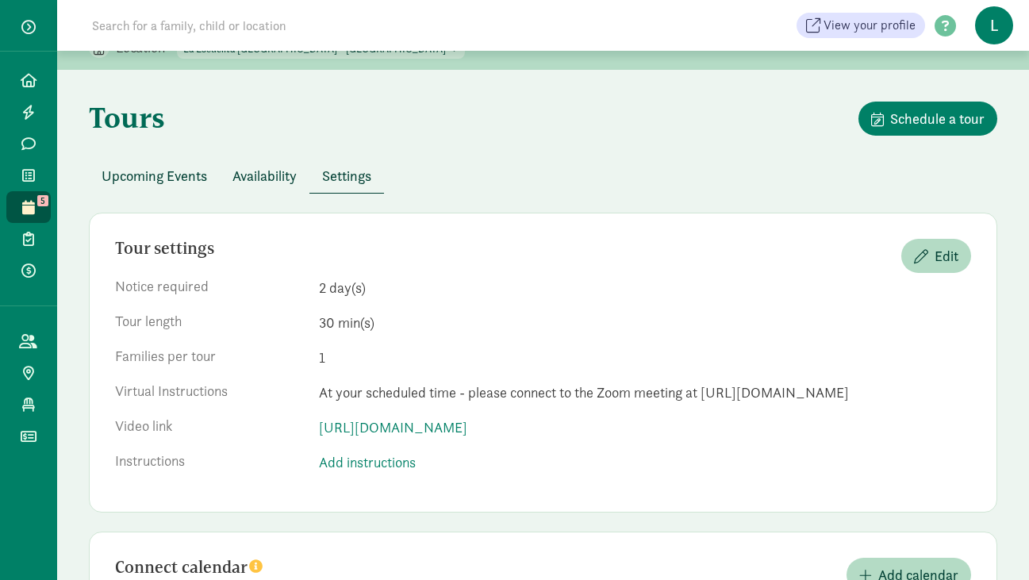
click at [273, 183] on span "Availability" at bounding box center [265, 175] width 64 height 21
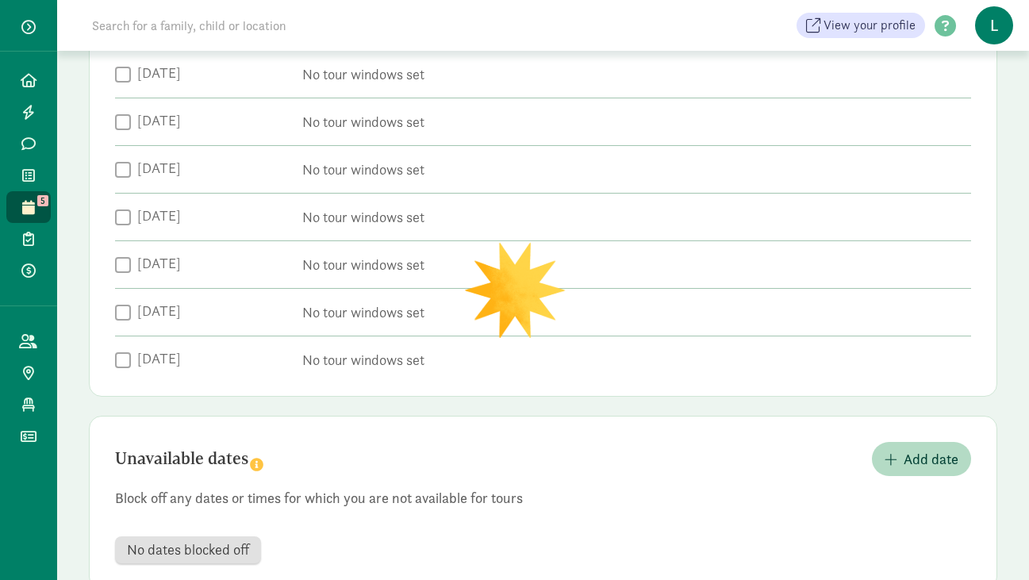
scroll to position [391, 0]
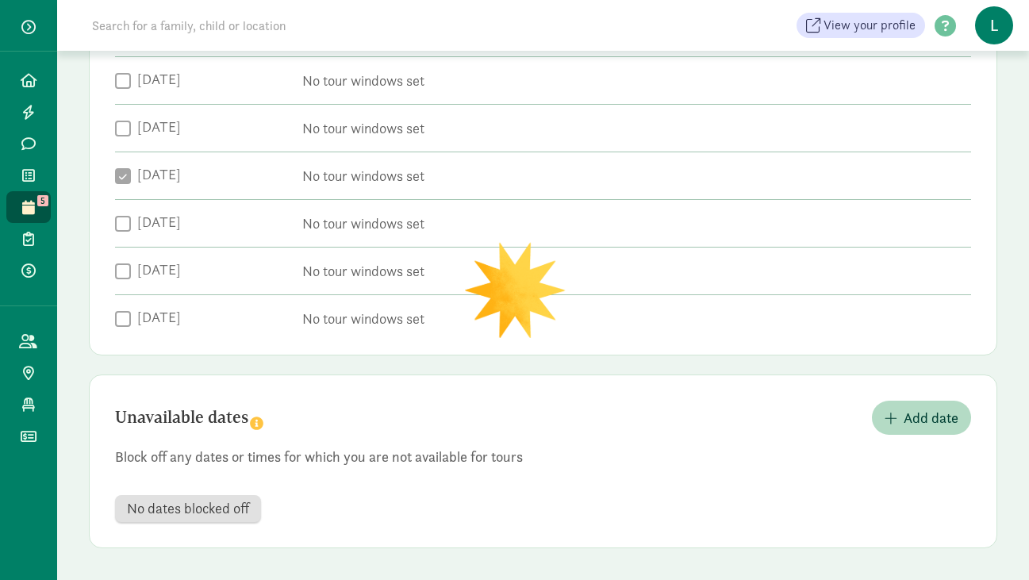
checkbox input "true"
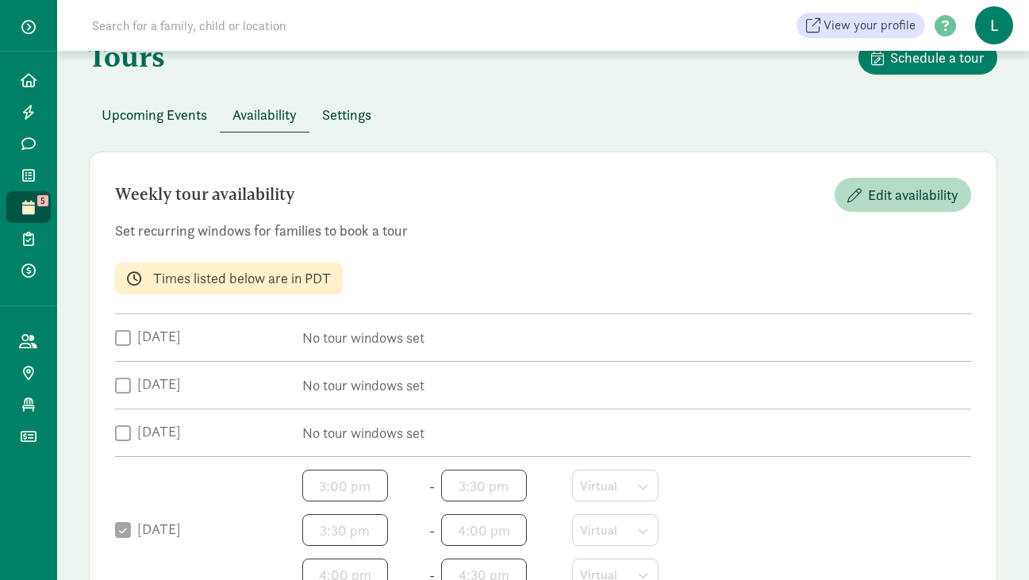
scroll to position [0, 0]
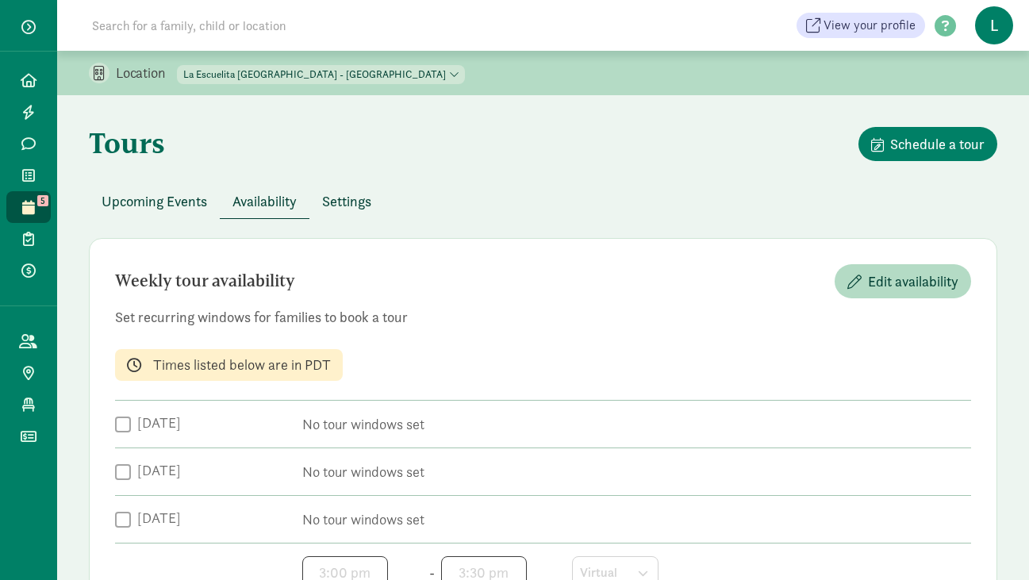
click at [163, 197] on span "Upcoming Events" at bounding box center [155, 200] width 106 height 21
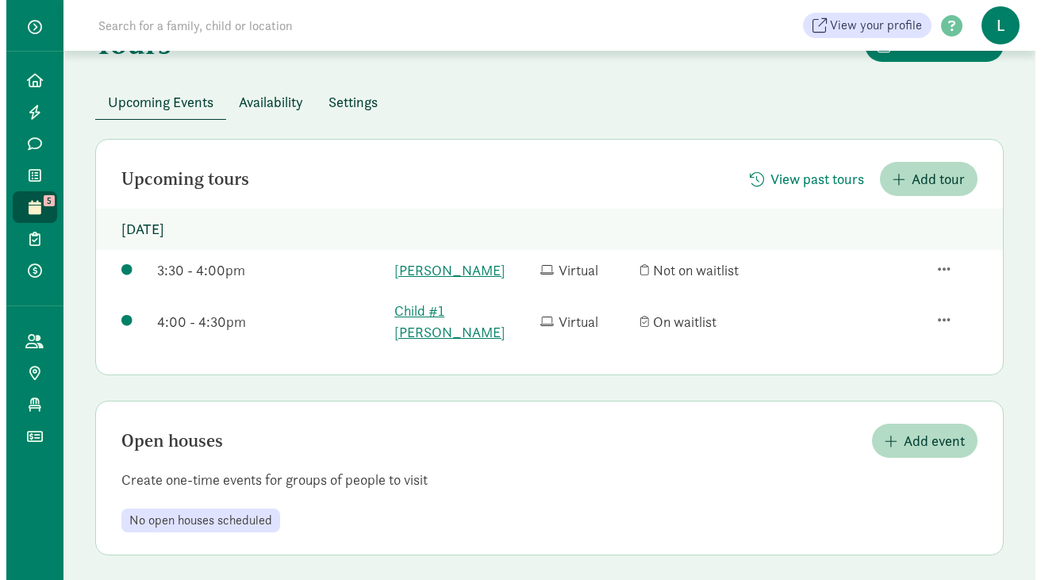
scroll to position [106, 0]
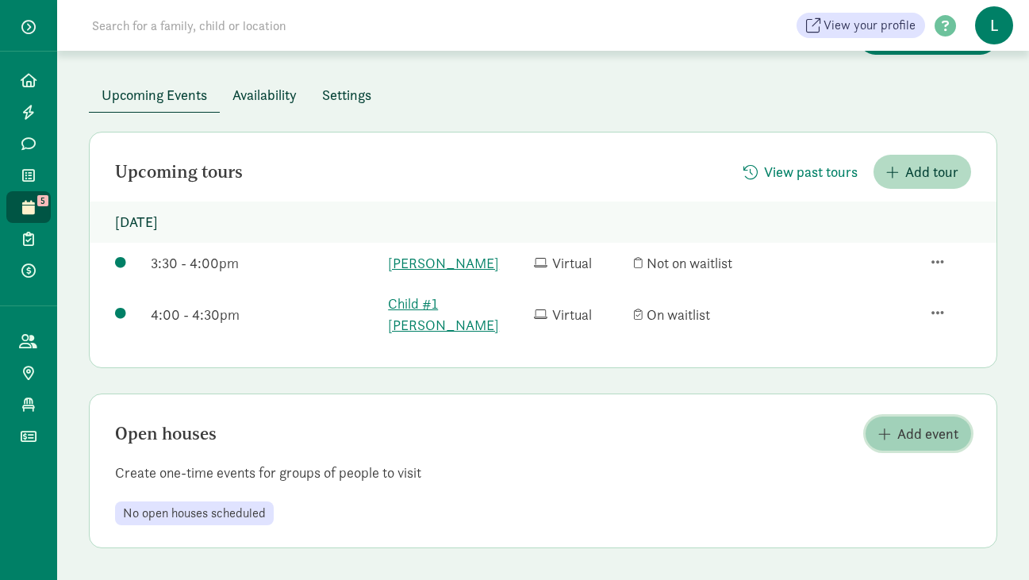
click at [896, 433] on span "Add event" at bounding box center [919, 433] width 80 height 21
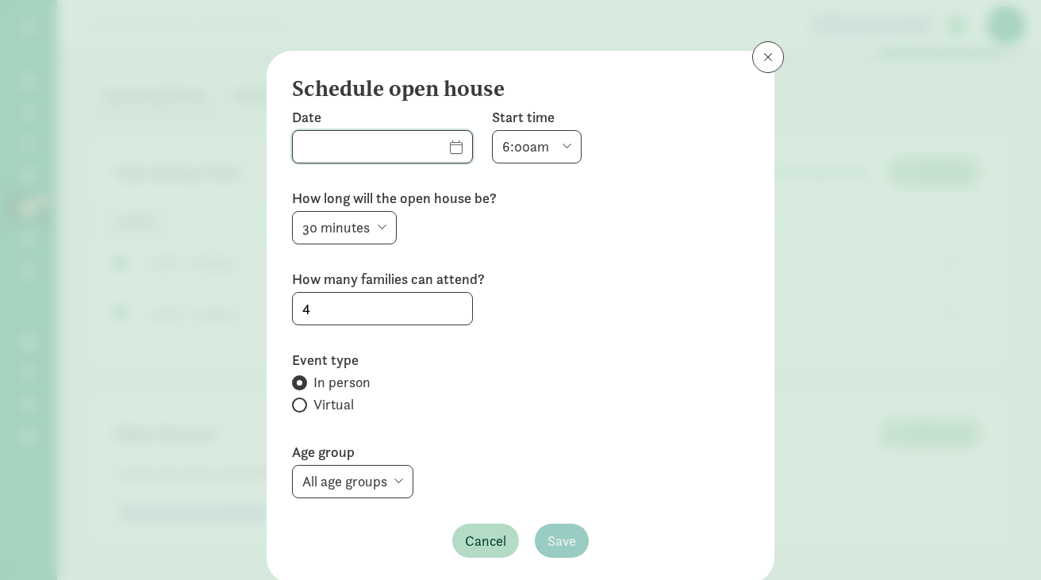
click at [427, 144] on input "text" at bounding box center [382, 147] width 179 height 32
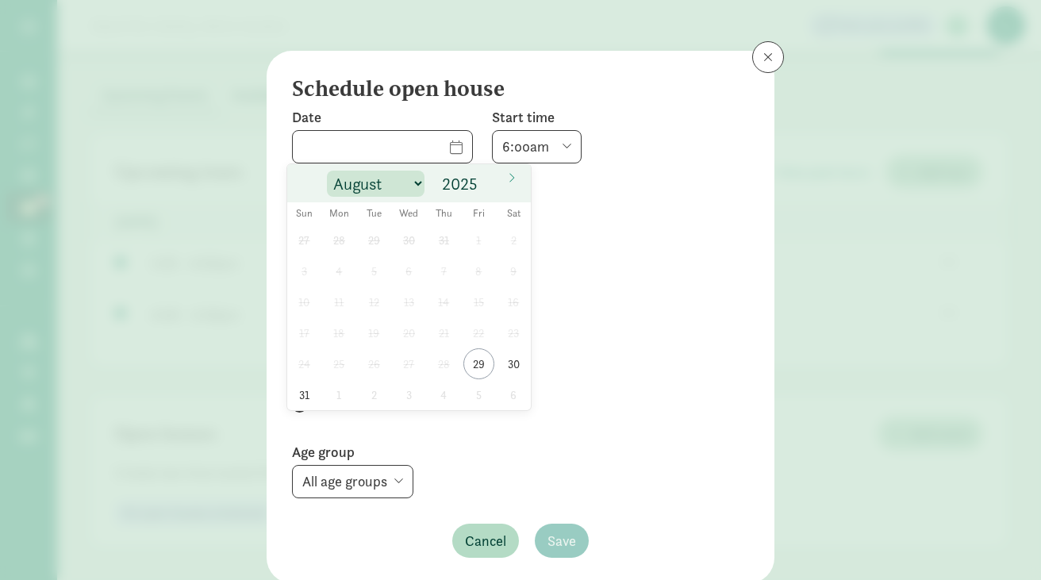
click at [408, 187] on select "August September October November December" at bounding box center [376, 184] width 98 height 26
select select "8"
click at [327, 171] on select "August September October November December" at bounding box center [376, 184] width 98 height 26
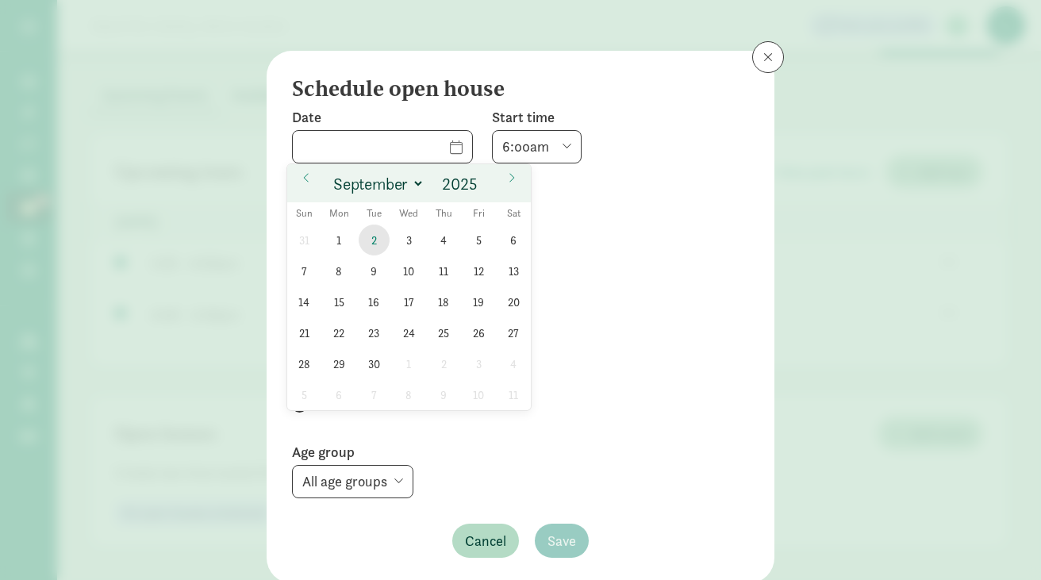
click at [375, 237] on span "2" at bounding box center [374, 240] width 31 height 31
type input "[DATE]"
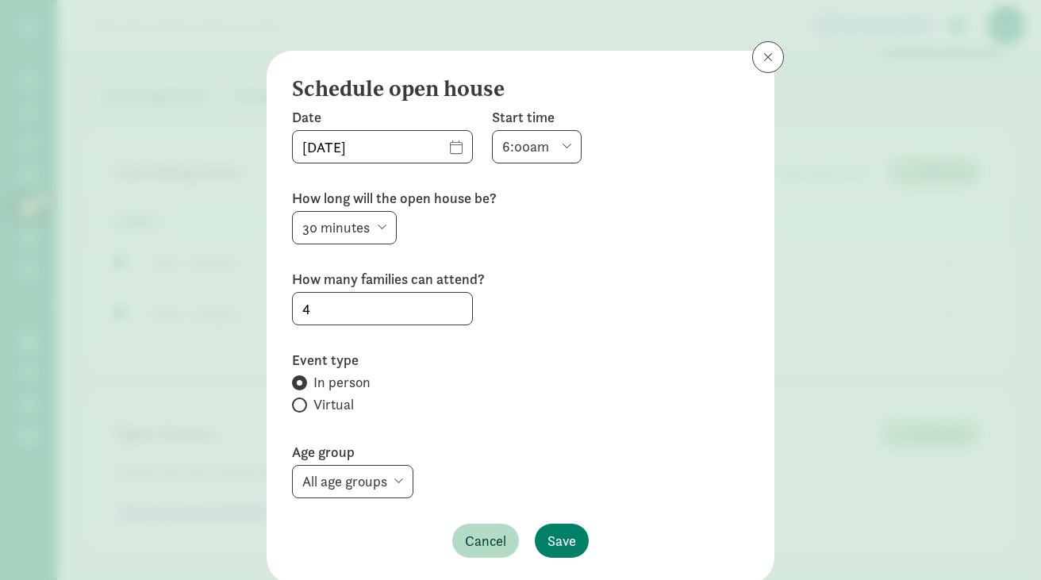
click at [530, 148] on select "6:00am 6:30am 7:00am 7:30am 8:00am 8:30am 9:00am 9:30am 10:00am 10:30am 11:00am…" at bounding box center [537, 146] width 90 height 33
select select "600"
click at [492, 130] on select "6:00am 6:30am 7:00am 7:30am 8:00am 8:30am 9:00am 9:30am 10:00am 10:30am 11:00am…" at bounding box center [537, 146] width 90 height 33
click at [321, 314] on input "4" at bounding box center [382, 309] width 179 height 32
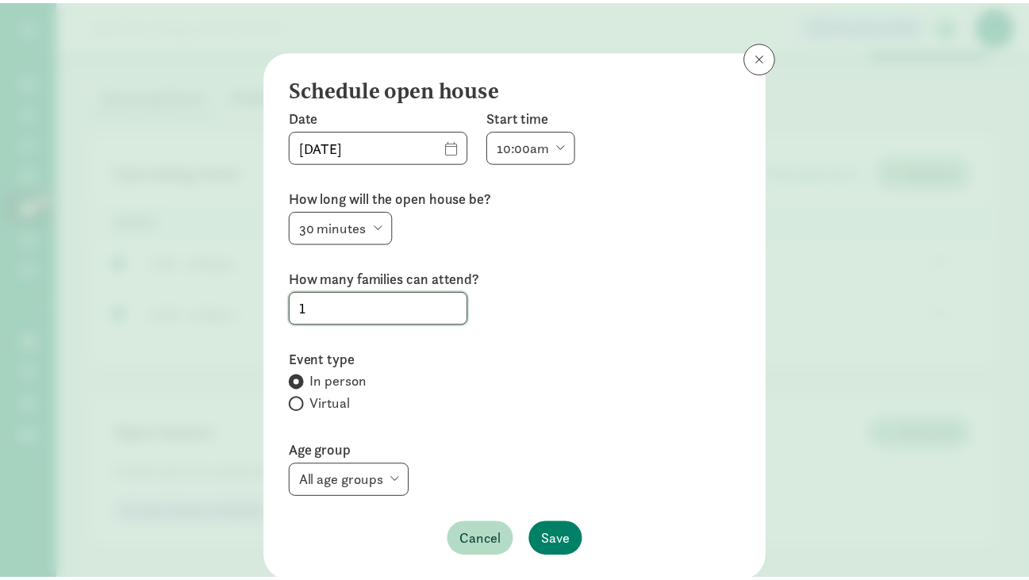
scroll to position [54, 0]
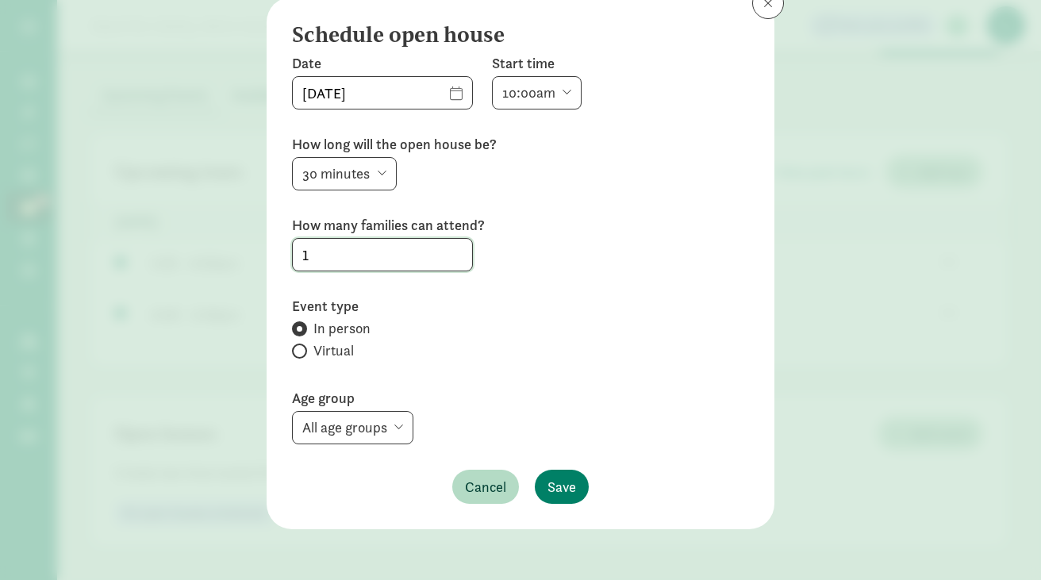
type input "1"
click at [295, 348] on input "Virtual" at bounding box center [297, 351] width 10 height 10
radio input "true"
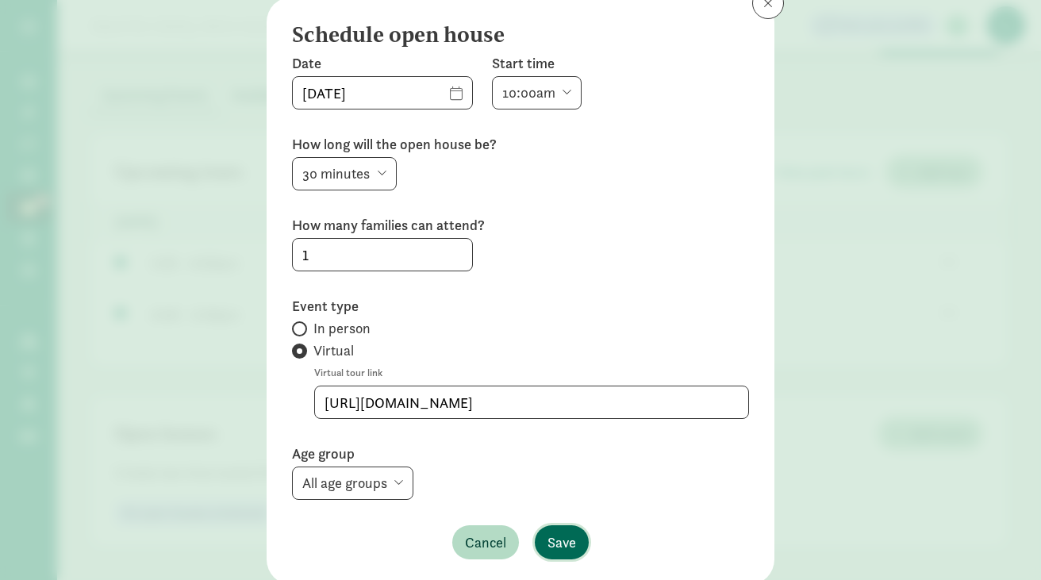
click at [554, 542] on span "Save" at bounding box center [562, 542] width 29 height 21
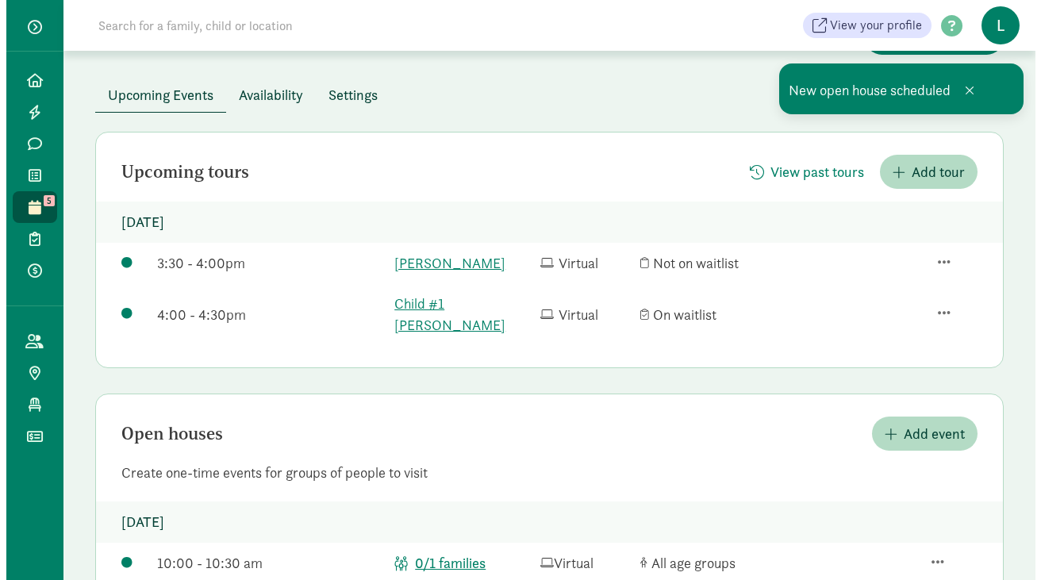
scroll to position [164, 0]
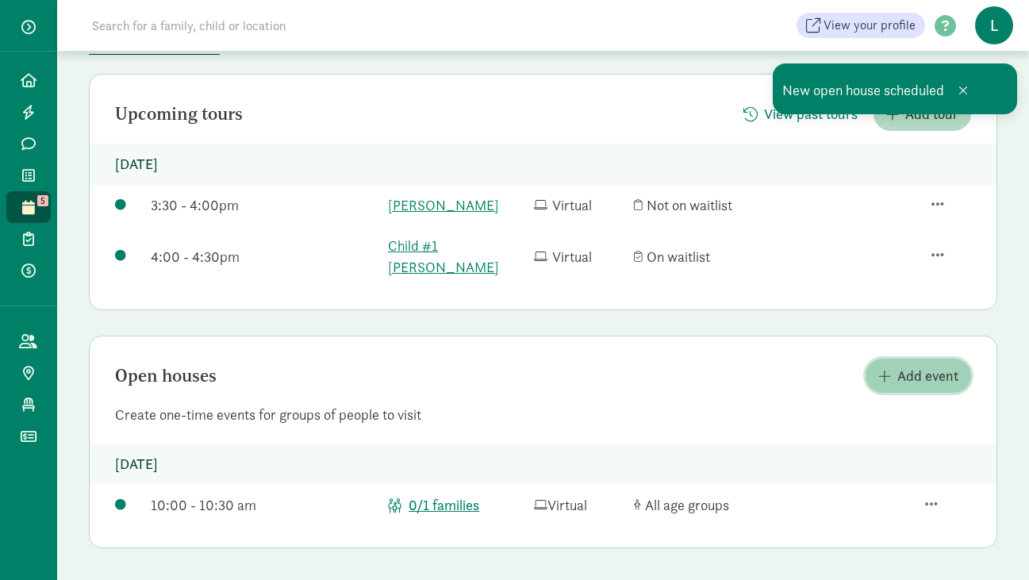
click at [921, 376] on span "Add event" at bounding box center [928, 375] width 61 height 21
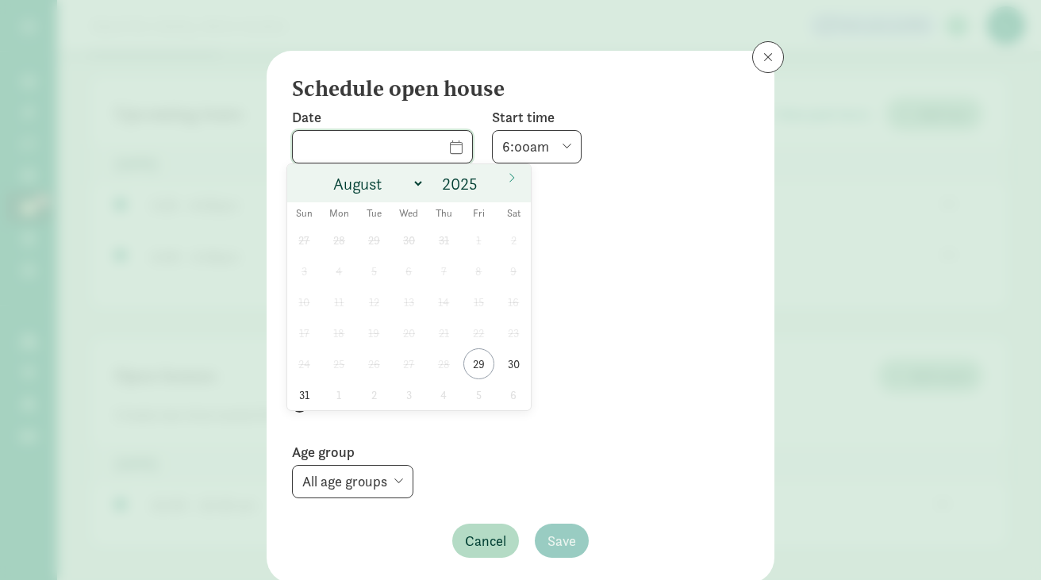
click at [433, 139] on input "text" at bounding box center [382, 147] width 179 height 32
click at [421, 176] on select "August September October November December" at bounding box center [376, 184] width 98 height 26
select select "8"
click at [327, 171] on select "August September October November December" at bounding box center [376, 184] width 98 height 26
click at [370, 244] on span "2" at bounding box center [374, 240] width 31 height 31
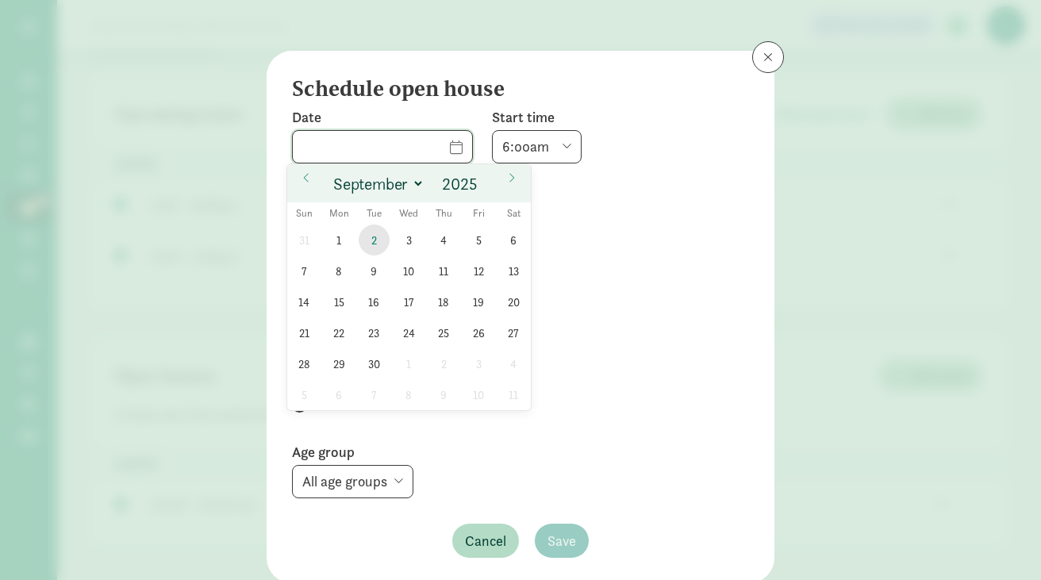
type input "[DATE]"
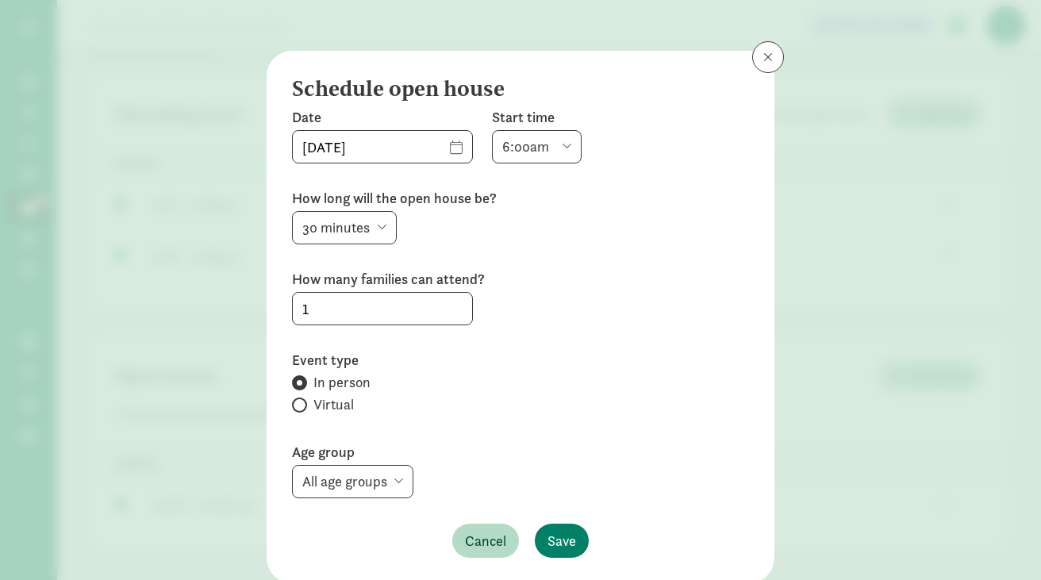
click at [493, 153] on select "6:00am 6:30am 7:00am 7:30am 8:00am 8:30am 9:00am 9:30am 10:00am 10:30am 11:00am…" at bounding box center [537, 146] width 90 height 33
select select "900"
click at [492, 130] on select "6:00am 6:30am 7:00am 7:30am 8:00am 8:30am 9:00am 9:30am 10:00am 10:30am 11:00am…" at bounding box center [537, 146] width 90 height 33
click at [293, 402] on input "Virtual" at bounding box center [297, 405] width 10 height 10
radio input "true"
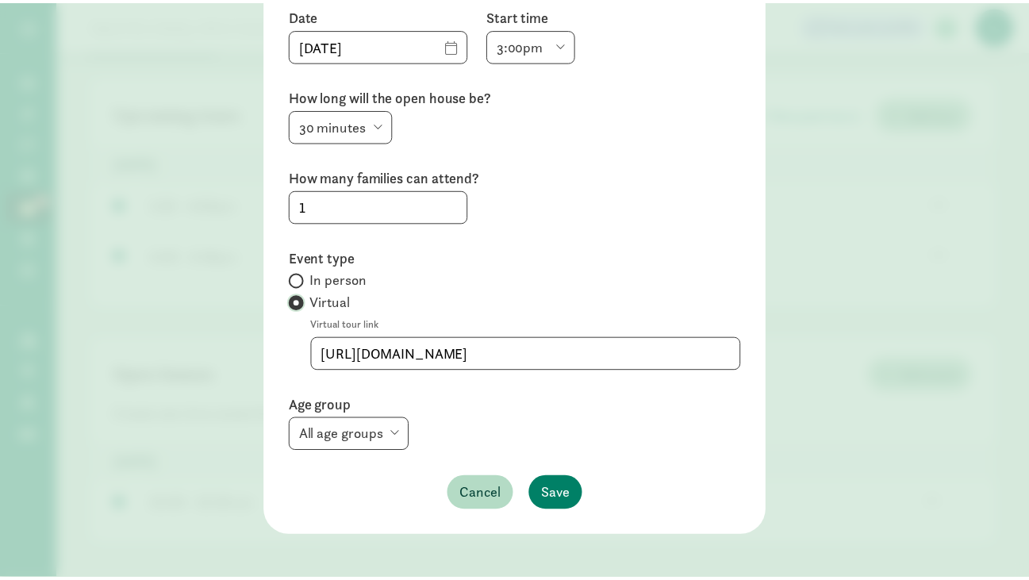
scroll to position [110, 0]
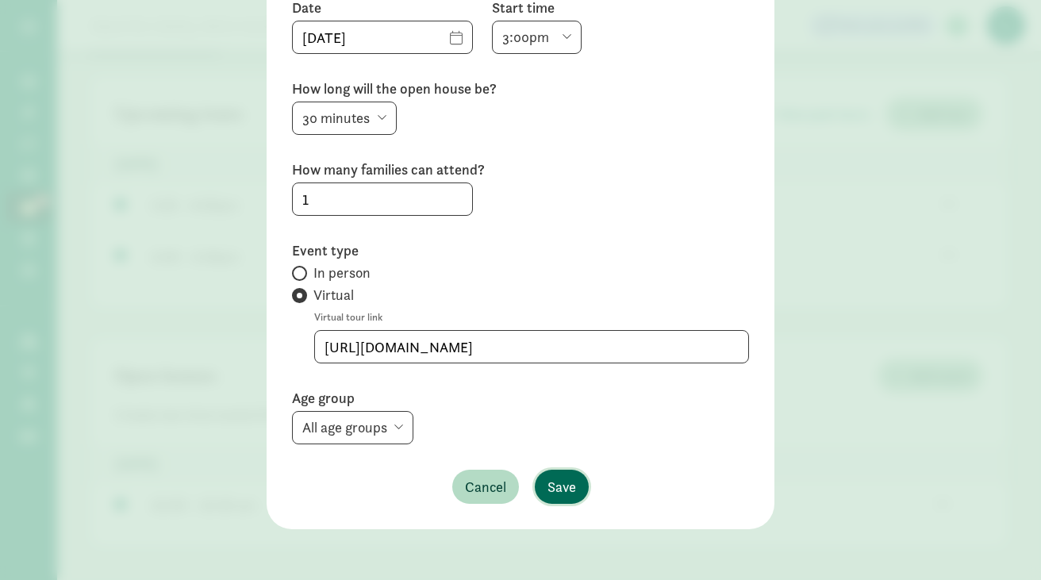
click at [552, 490] on span "Save" at bounding box center [562, 486] width 29 height 21
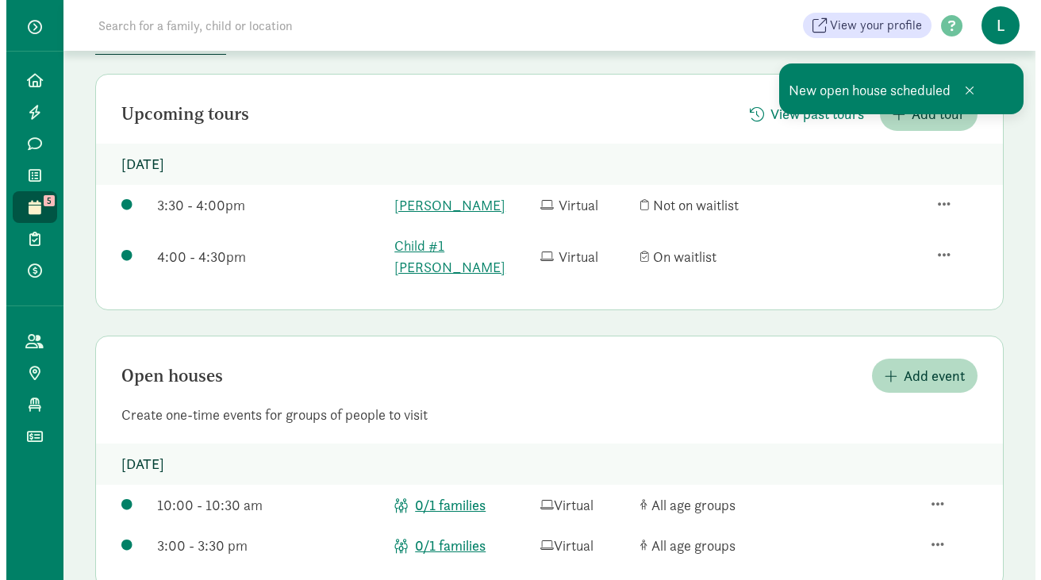
scroll to position [205, 0]
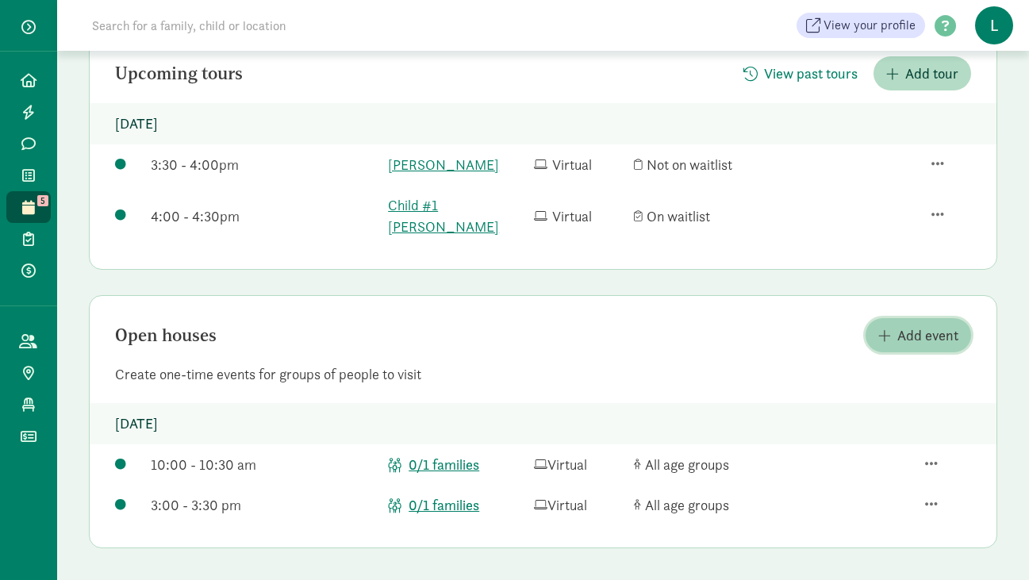
click at [904, 337] on span "Add event" at bounding box center [928, 335] width 61 height 21
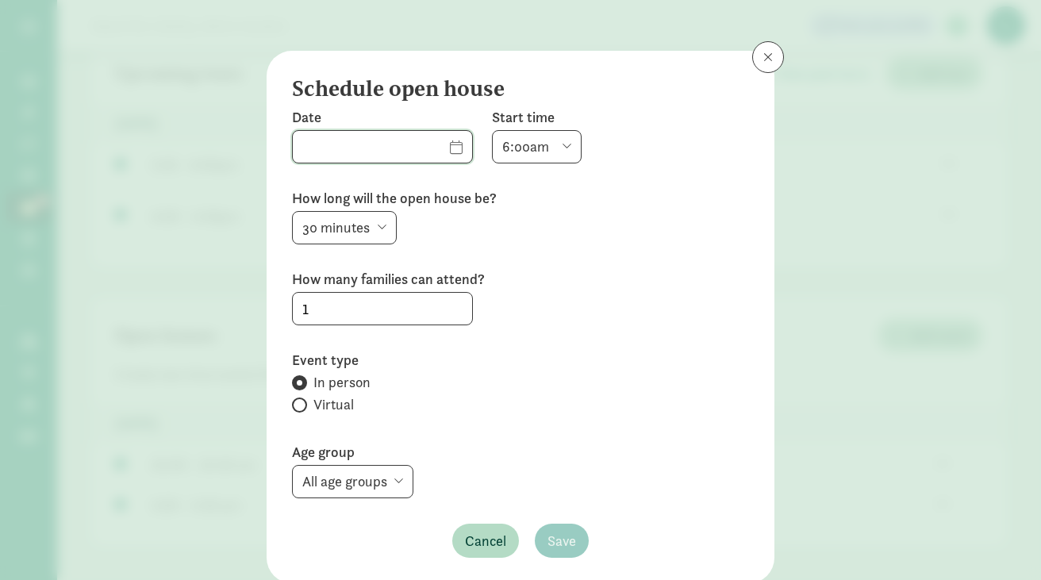
click at [417, 143] on input "text" at bounding box center [382, 147] width 179 height 32
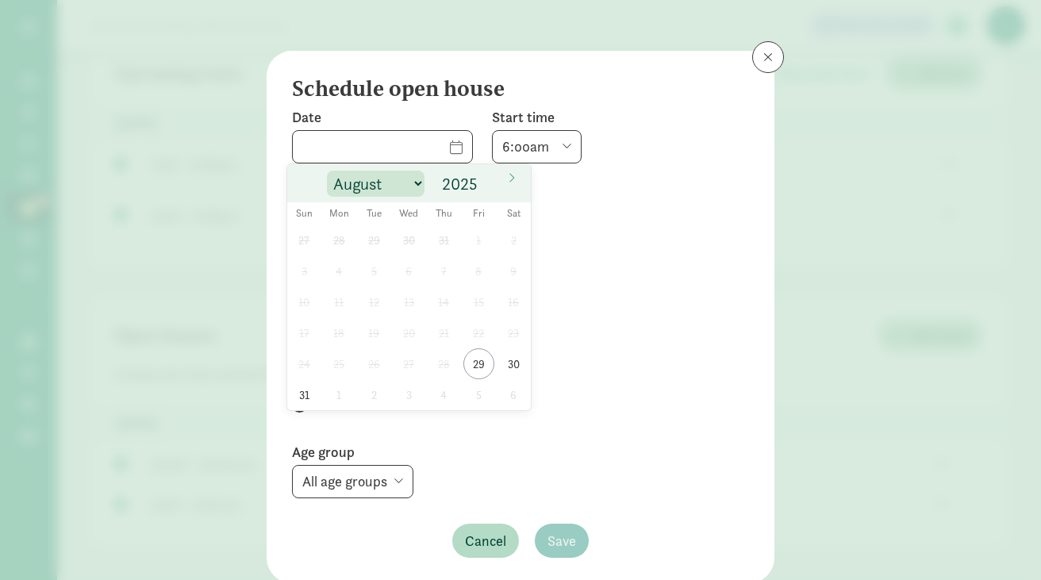
click at [403, 177] on select "August September October November December" at bounding box center [376, 184] width 98 height 26
select select "8"
click at [327, 171] on select "August September October November December" at bounding box center [376, 184] width 98 height 26
click at [366, 269] on span "9" at bounding box center [374, 271] width 31 height 31
type input "[DATE]"
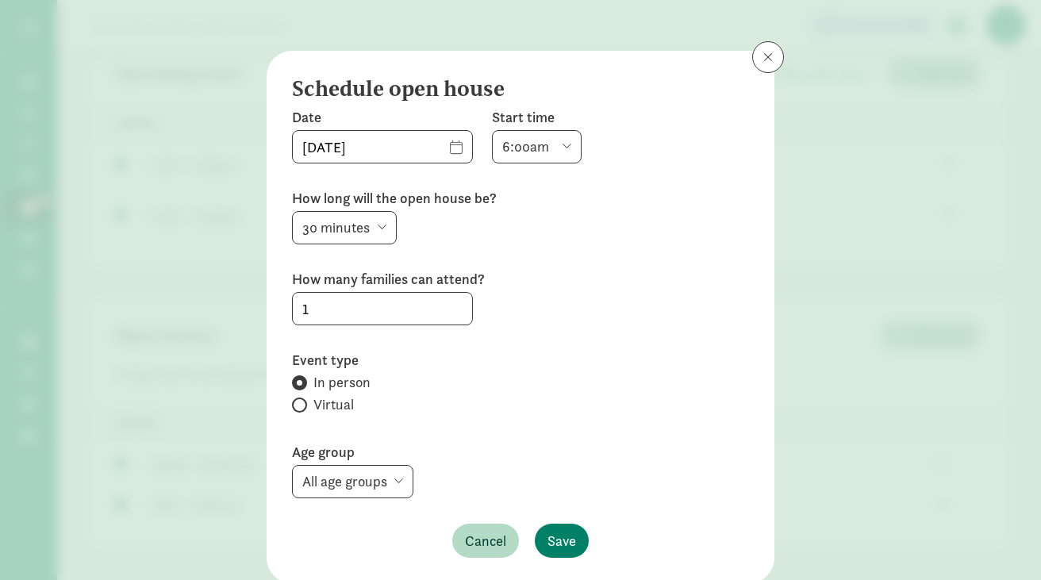
click at [535, 137] on select "6:00am 6:30am 7:00am 7:30am 8:00am 8:30am 9:00am 9:30am 10:00am 10:30am 11:00am…" at bounding box center [537, 146] width 90 height 33
select select "600"
click at [492, 130] on select "6:00am 6:30am 7:00am 7:30am 8:00am 8:30am 9:00am 9:30am 10:00am 10:30am 11:00am…" at bounding box center [537, 146] width 90 height 33
click at [296, 402] on span at bounding box center [299, 405] width 15 height 15
click at [296, 402] on input "Virtual" at bounding box center [297, 405] width 10 height 10
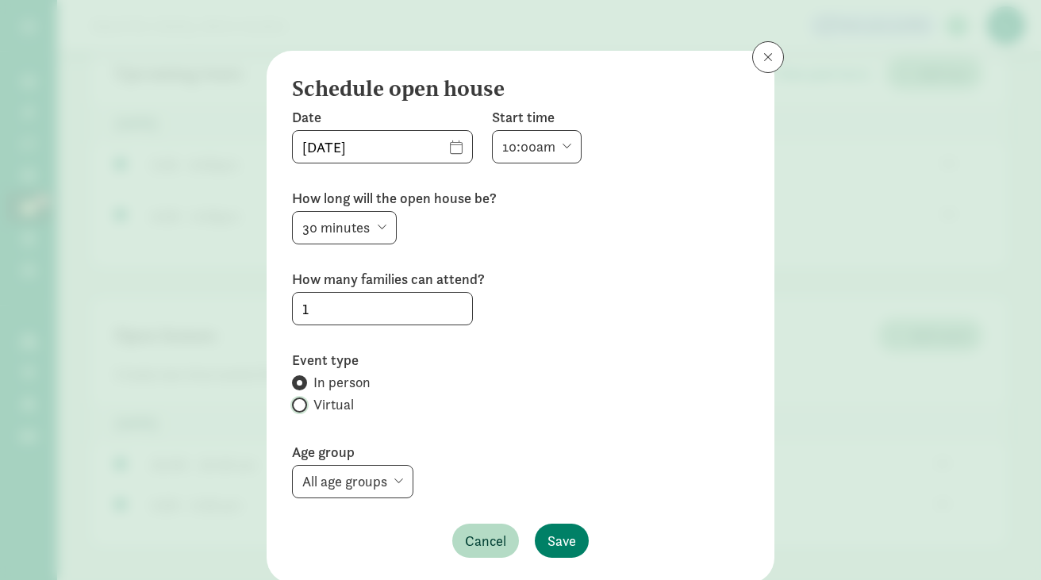
radio input "true"
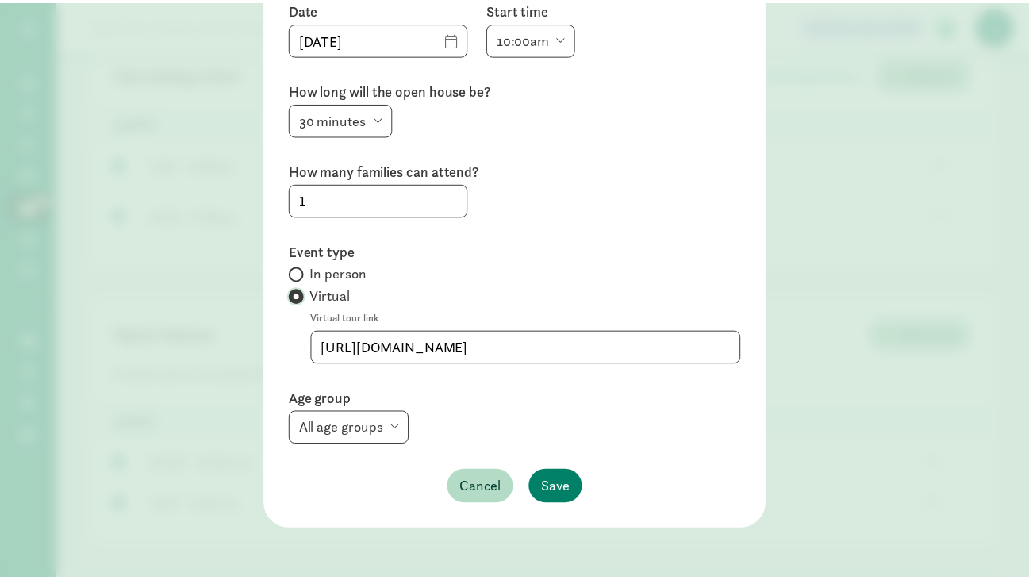
scroll to position [110, 0]
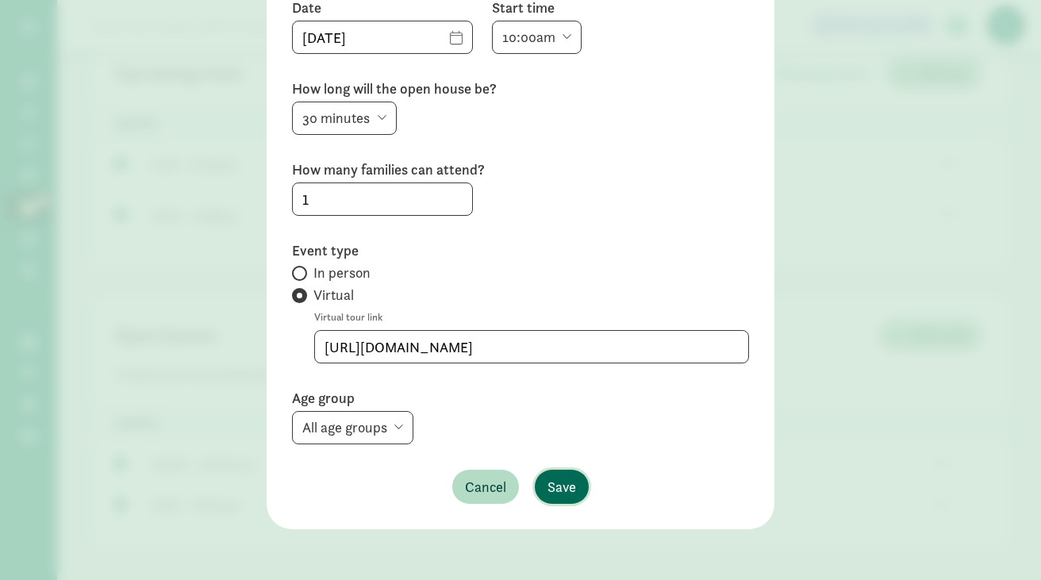
click at [549, 494] on span "Save" at bounding box center [562, 486] width 29 height 21
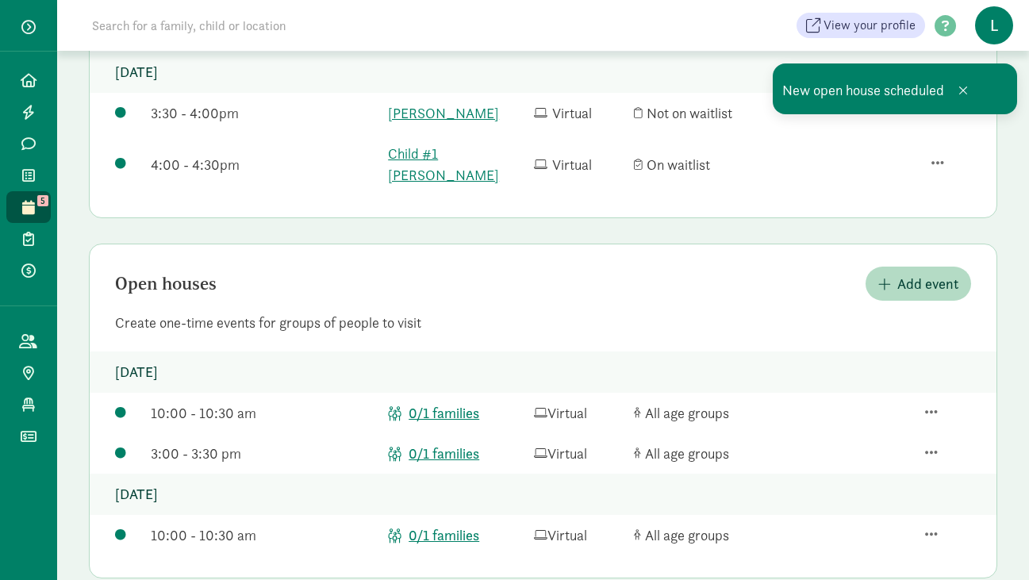
scroll to position [286, 0]
